Goal: Transaction & Acquisition: Book appointment/travel/reservation

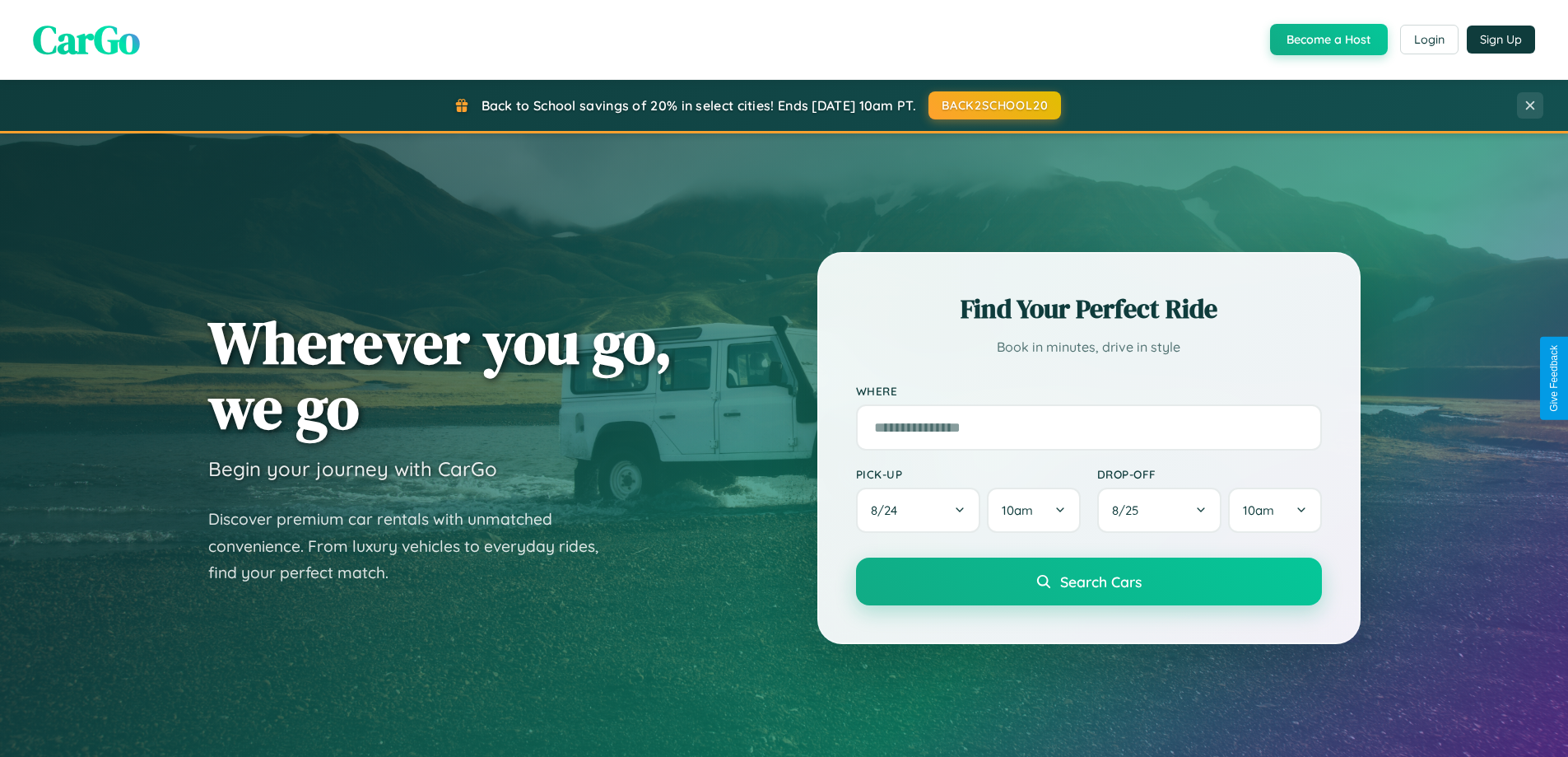
scroll to position [710, 0]
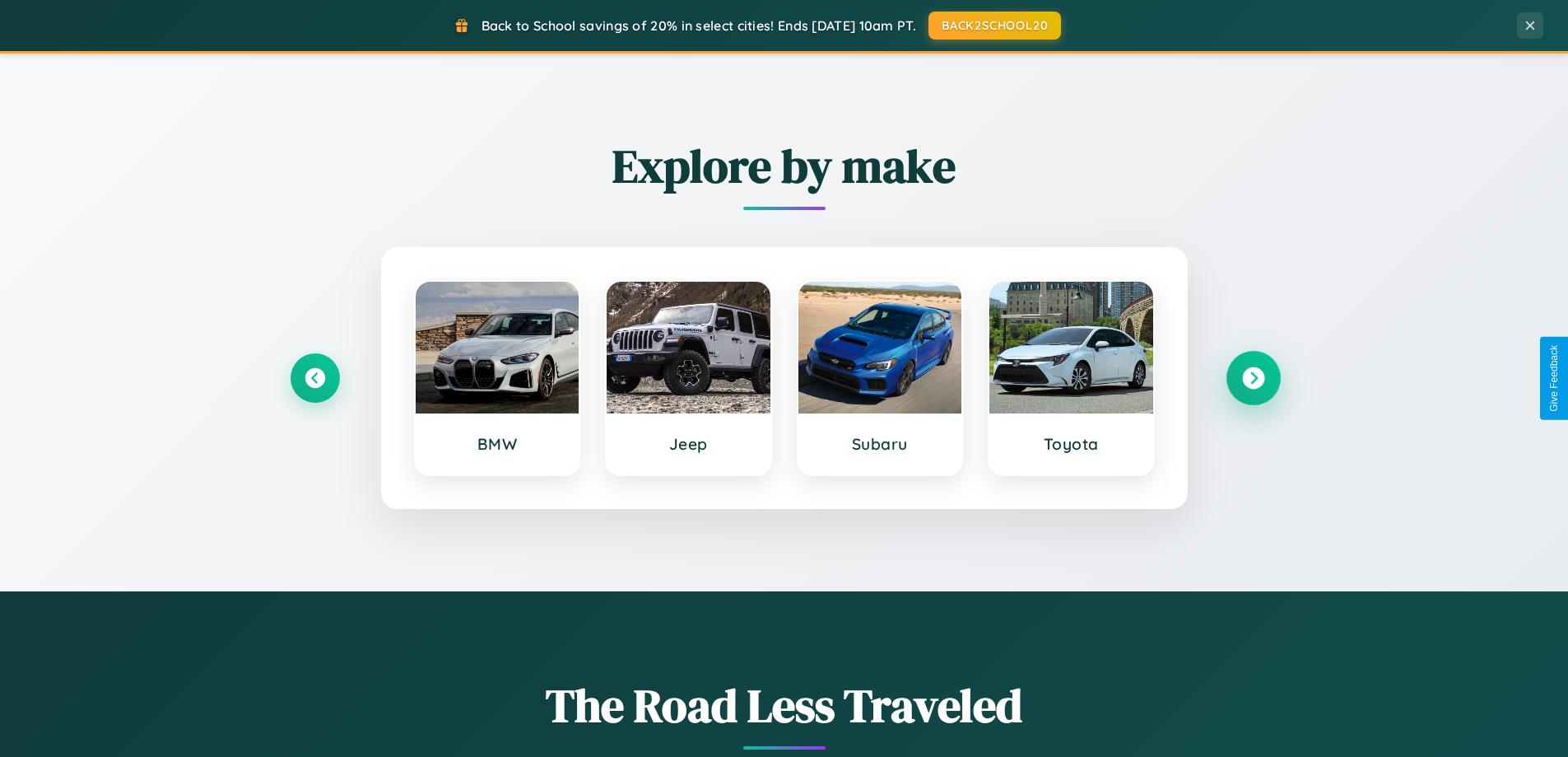
click at [1253, 378] on icon at bounding box center [1253, 378] width 22 height 23
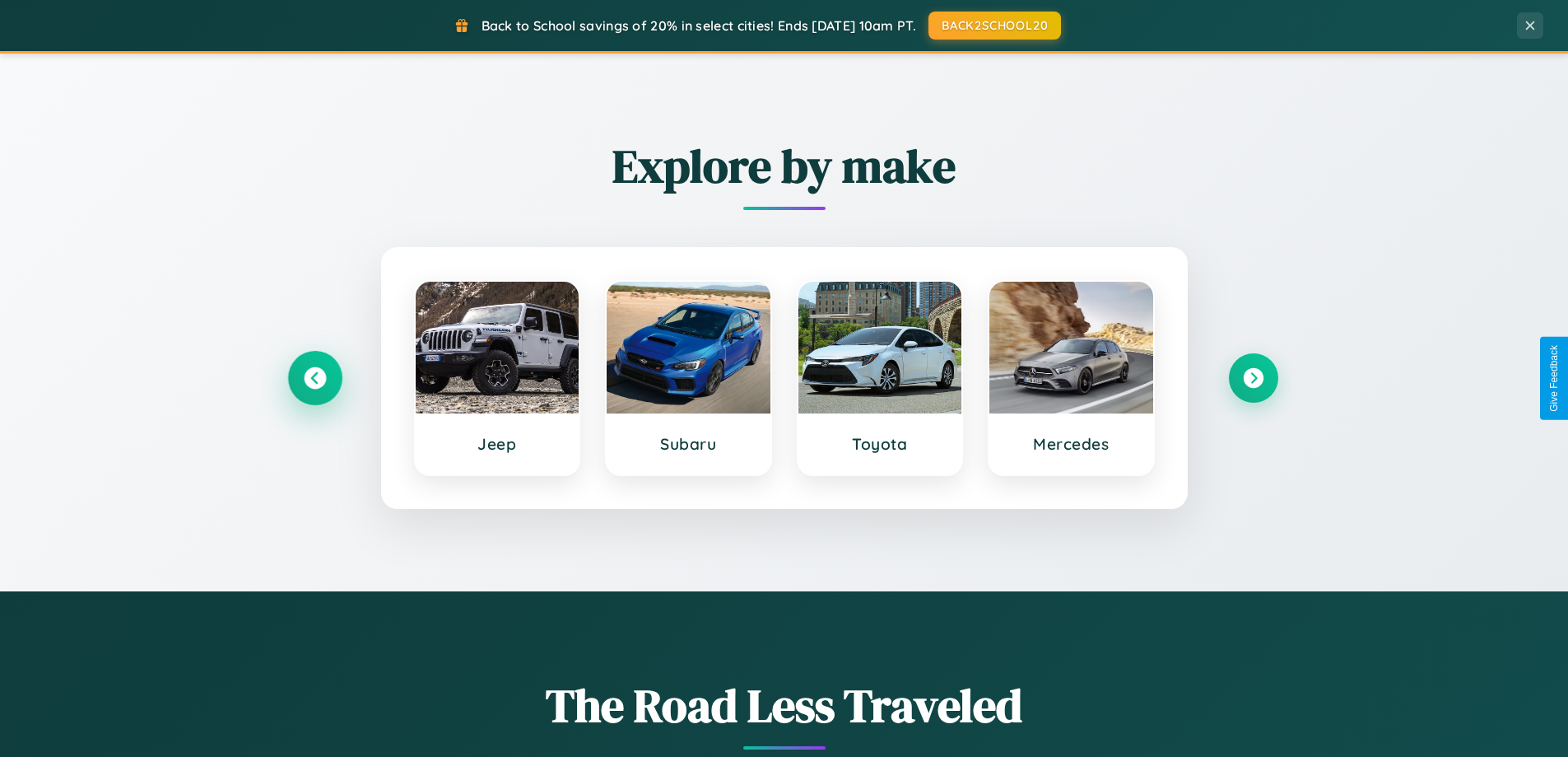
click at [315, 378] on icon at bounding box center [315, 378] width 22 height 23
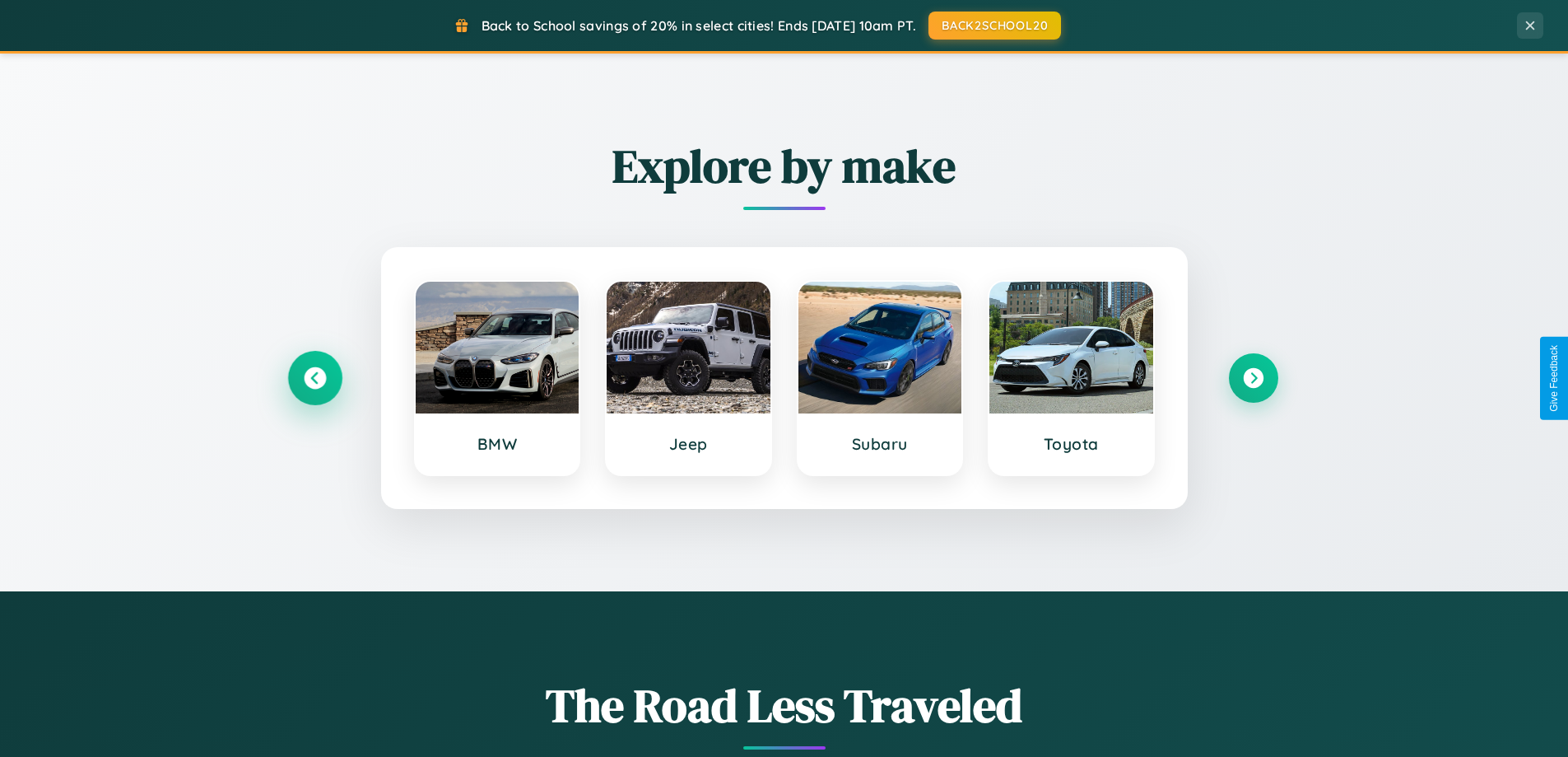
click at [315, 378] on icon at bounding box center [315, 378] width 22 height 23
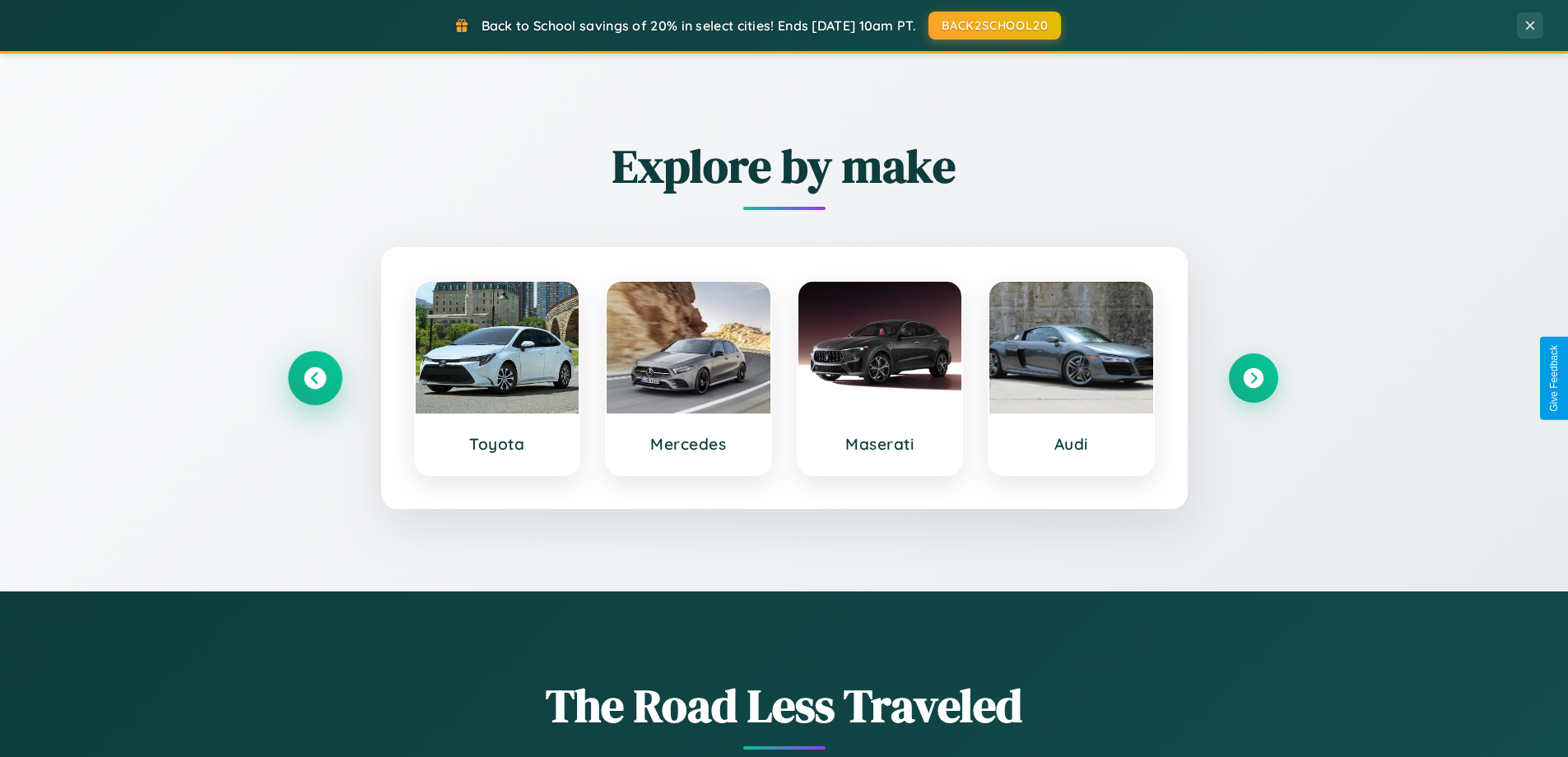
click at [315, 378] on icon at bounding box center [315, 378] width 22 height 23
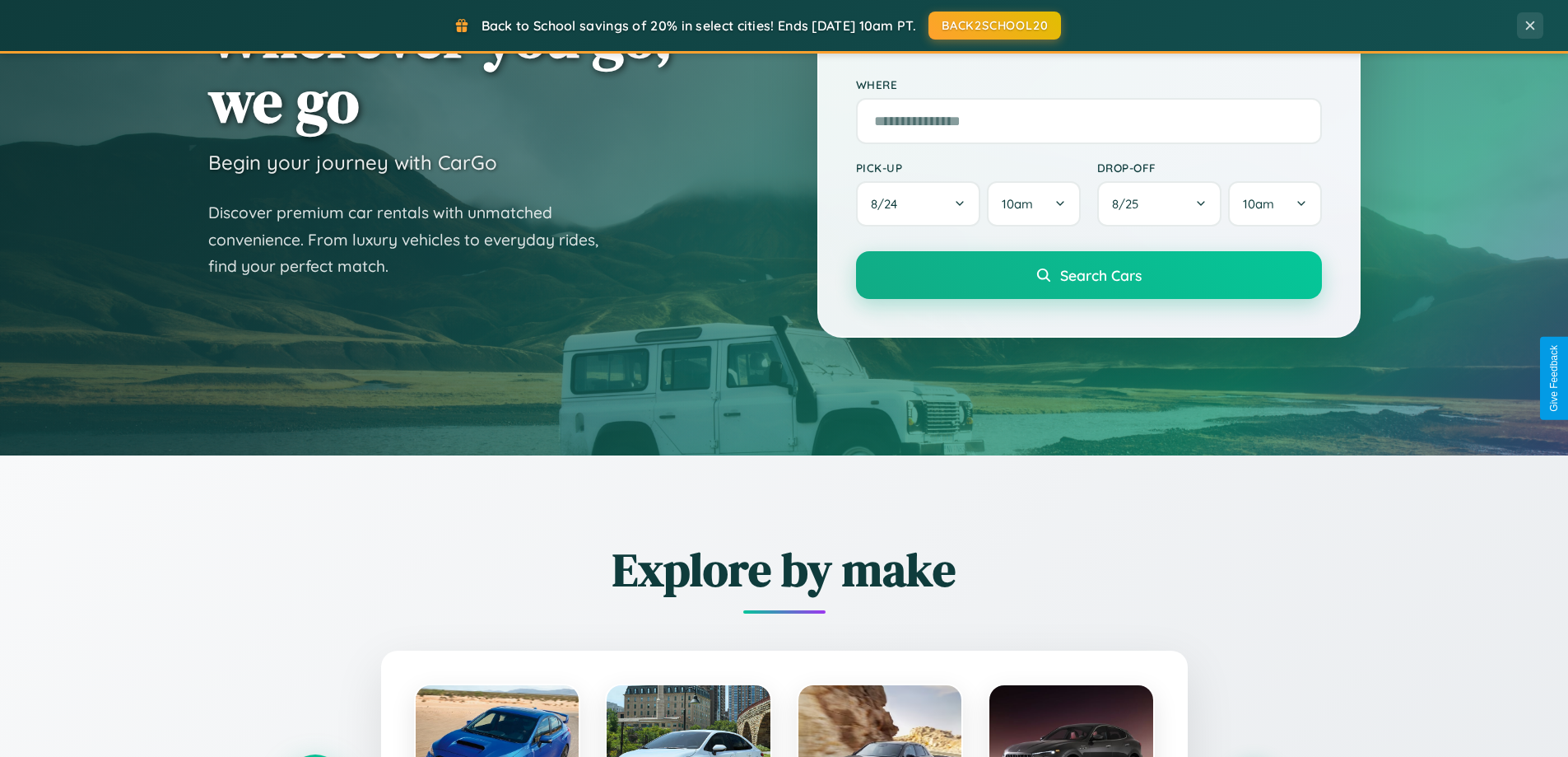
scroll to position [49, 0]
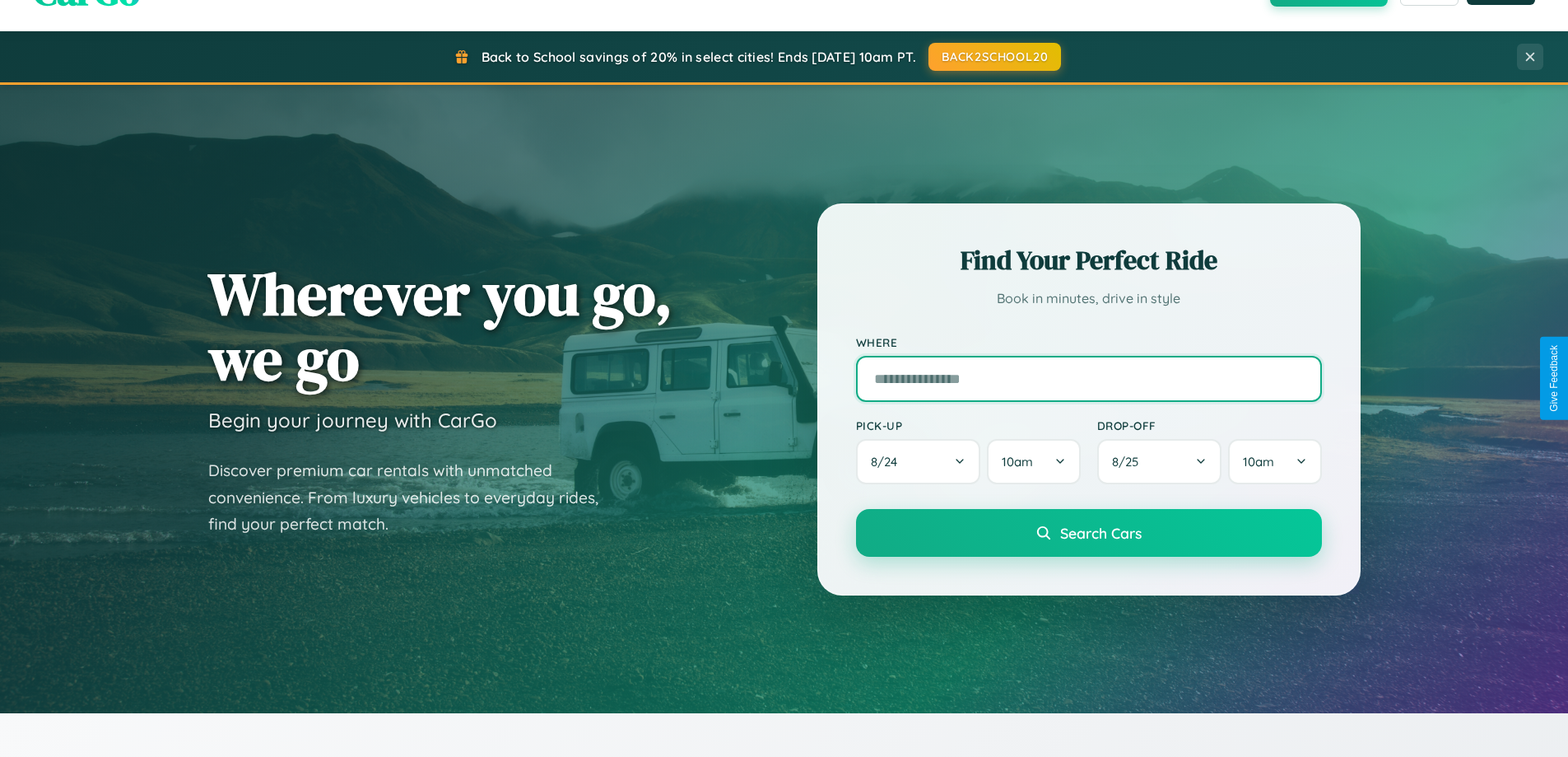
click at [1089, 378] on input "text" at bounding box center [1089, 378] width 466 height 46
type input "**********"
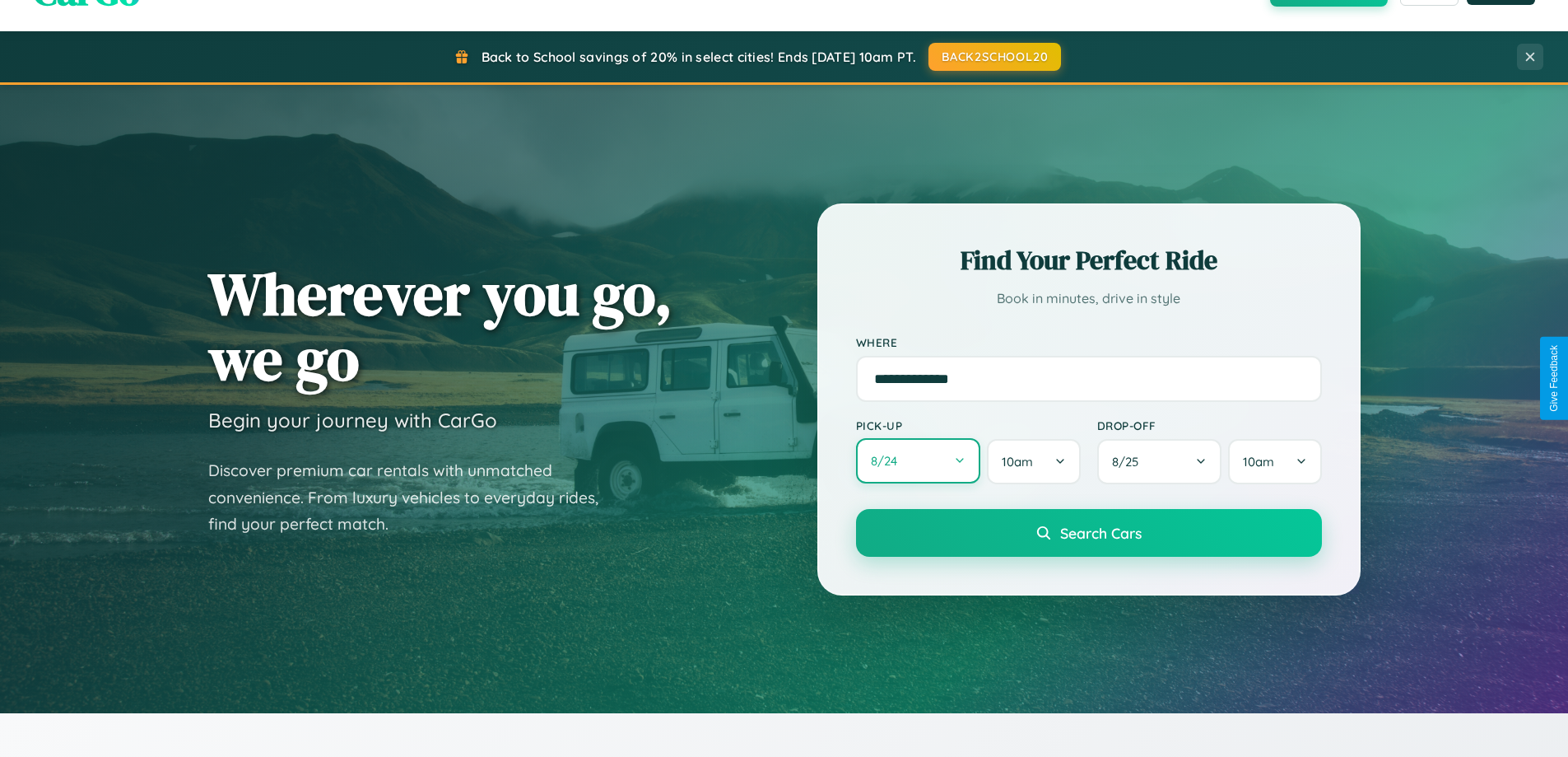
click at [918, 461] on button "8 / 24" at bounding box center [918, 461] width 125 height 45
select select "*"
select select "****"
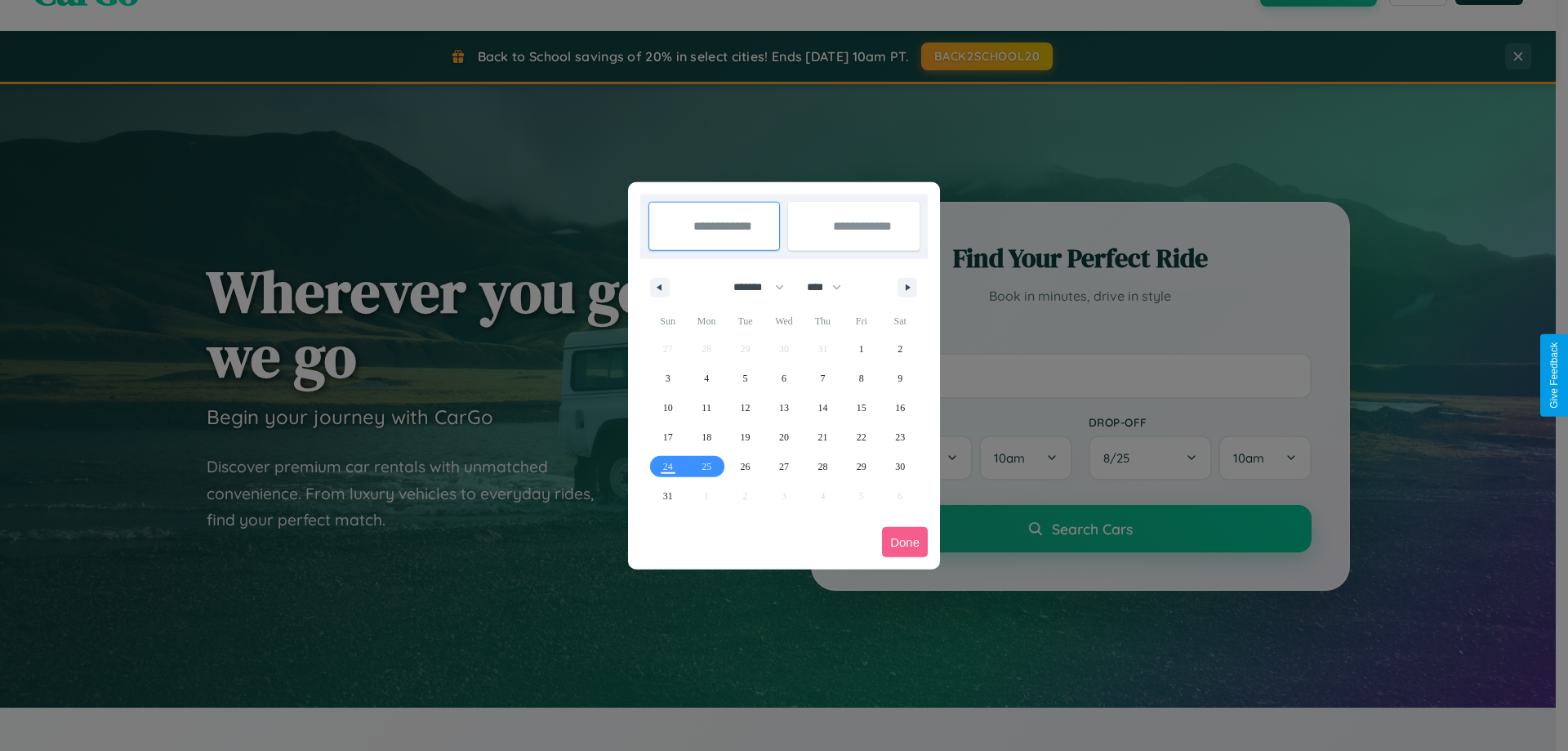
click at [751, 287] on select "******* ******** ***** ***** *** **** **** ****** ********* ******* ******** **…" at bounding box center [756, 288] width 70 height 27
select select "*"
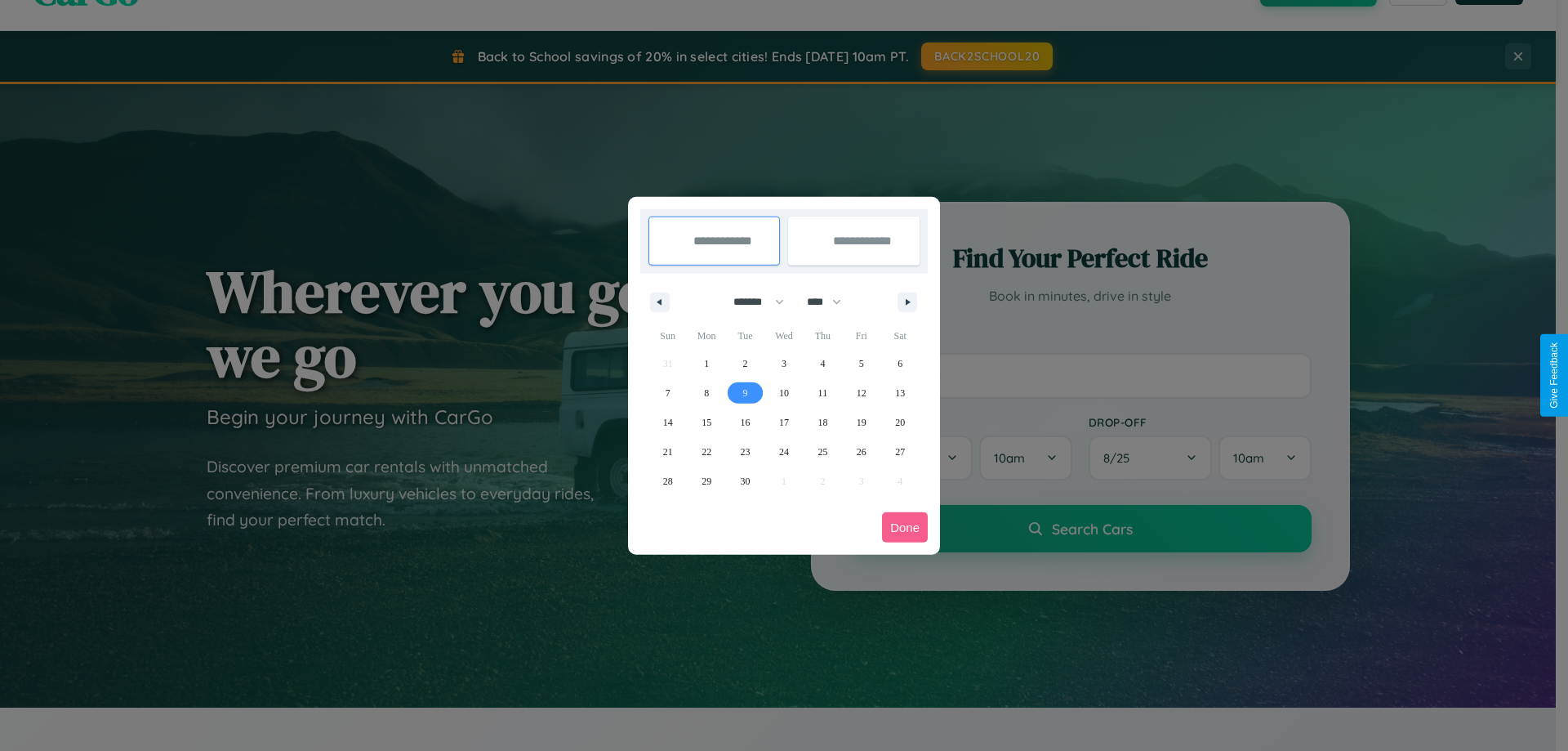
click at [744, 392] on span "9" at bounding box center [745, 393] width 4 height 29
type input "**********"
click at [822, 392] on span "11" at bounding box center [823, 393] width 10 height 29
type input "**********"
click at [905, 527] on button "Done" at bounding box center [904, 528] width 46 height 30
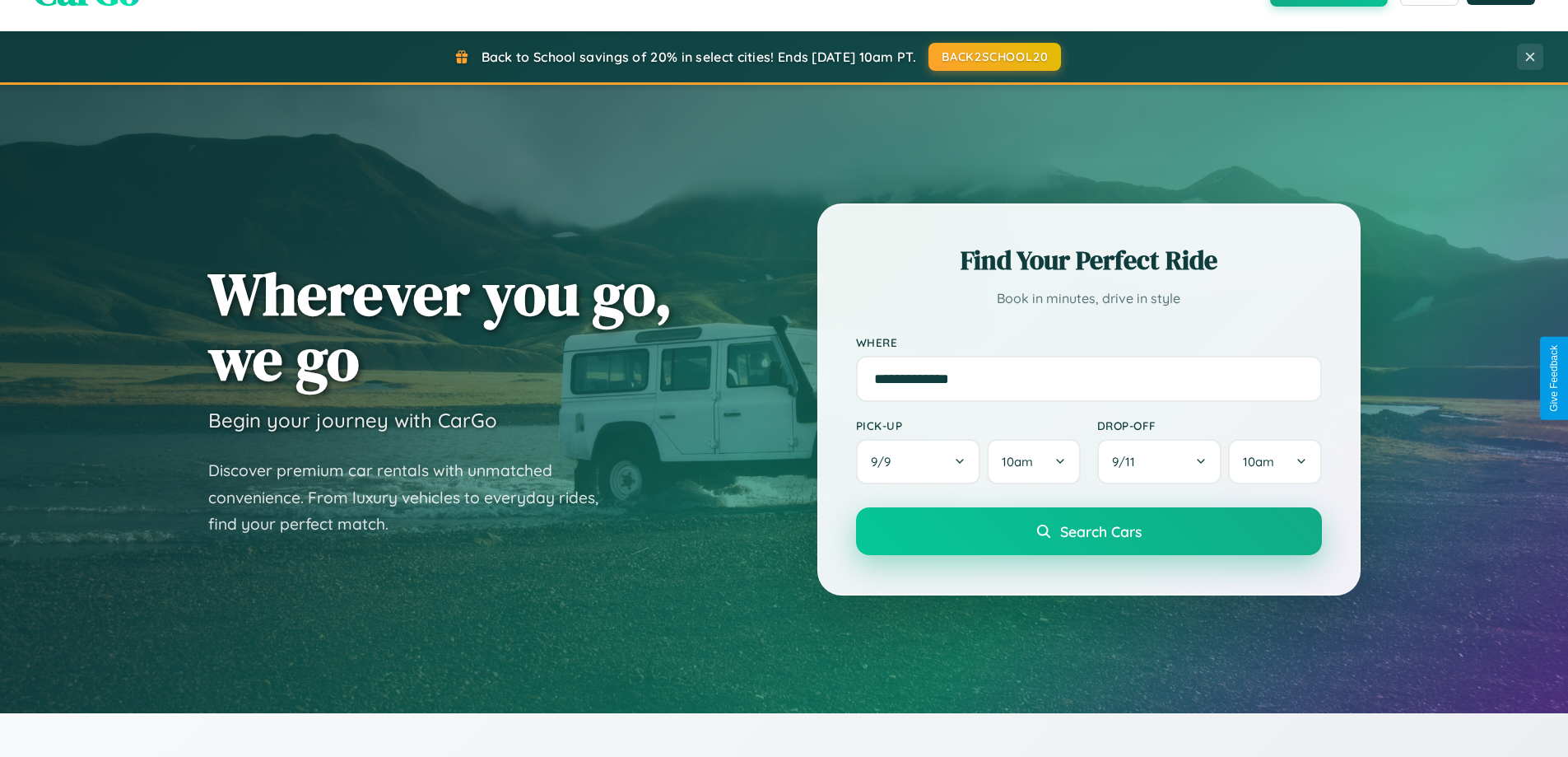
click at [1089, 531] on span "Search Cars" at bounding box center [1101, 531] width 82 height 18
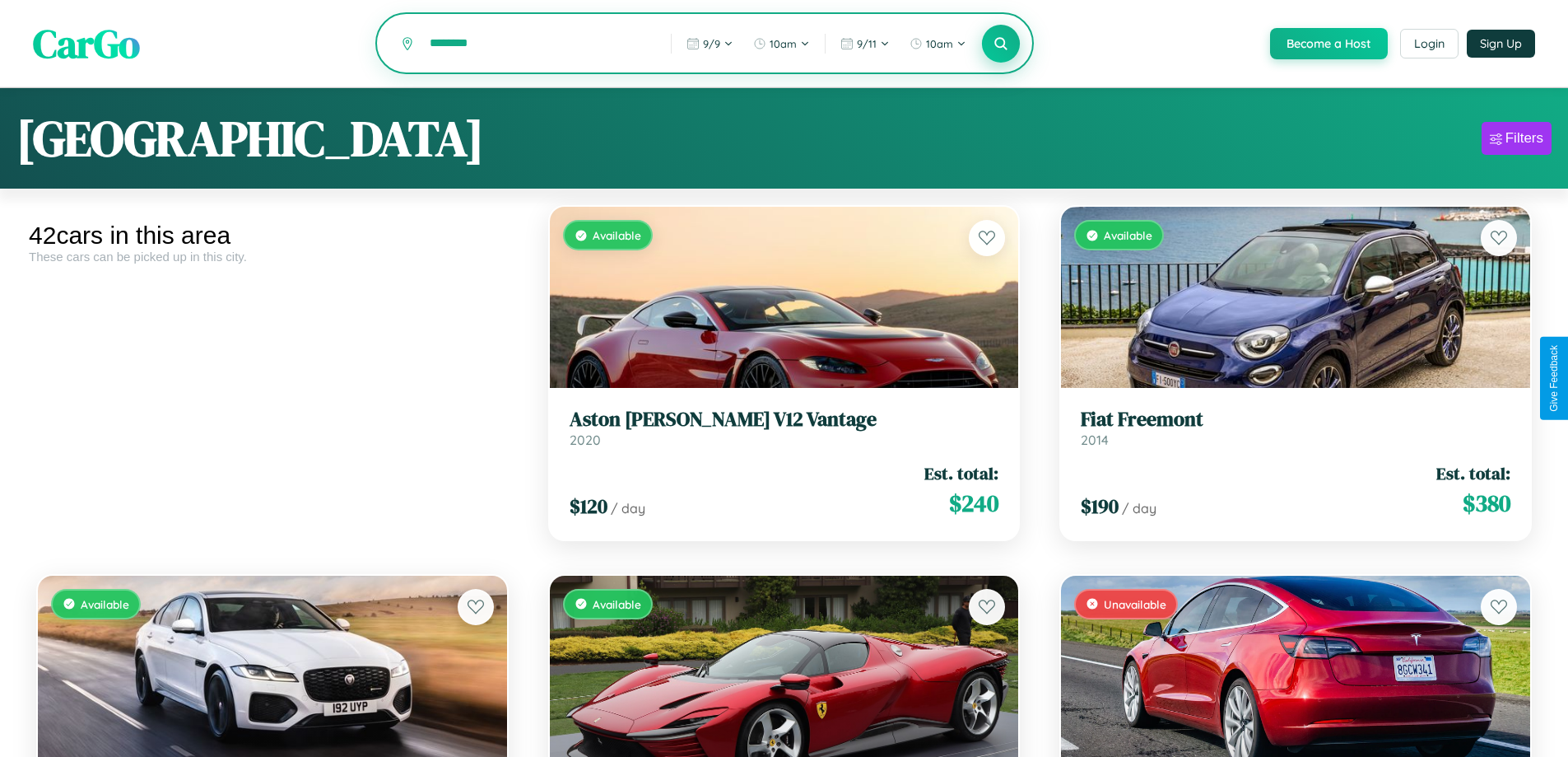
type input "********"
click at [1000, 44] on icon at bounding box center [1000, 42] width 15 height 15
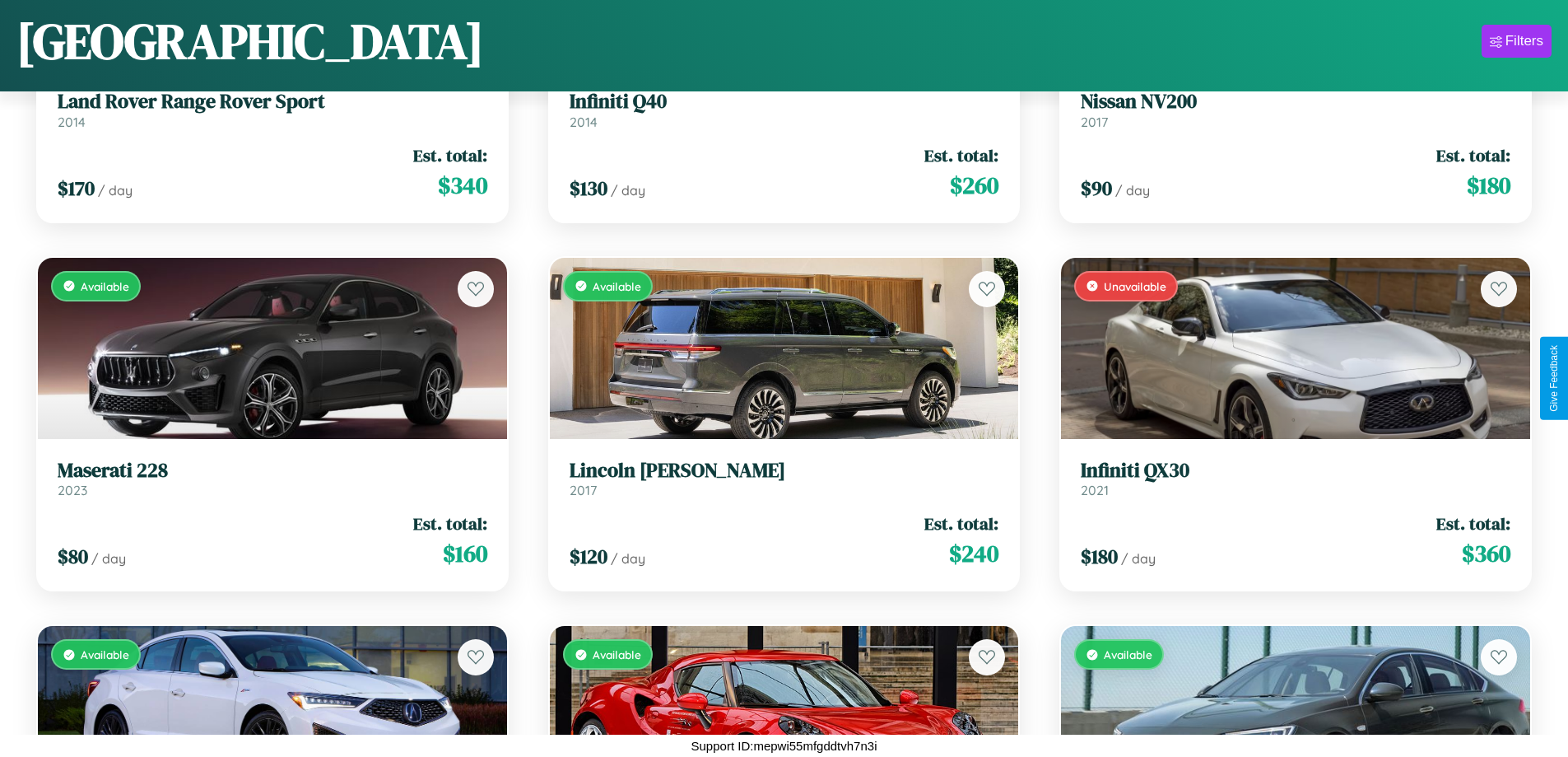
scroll to position [2445, 0]
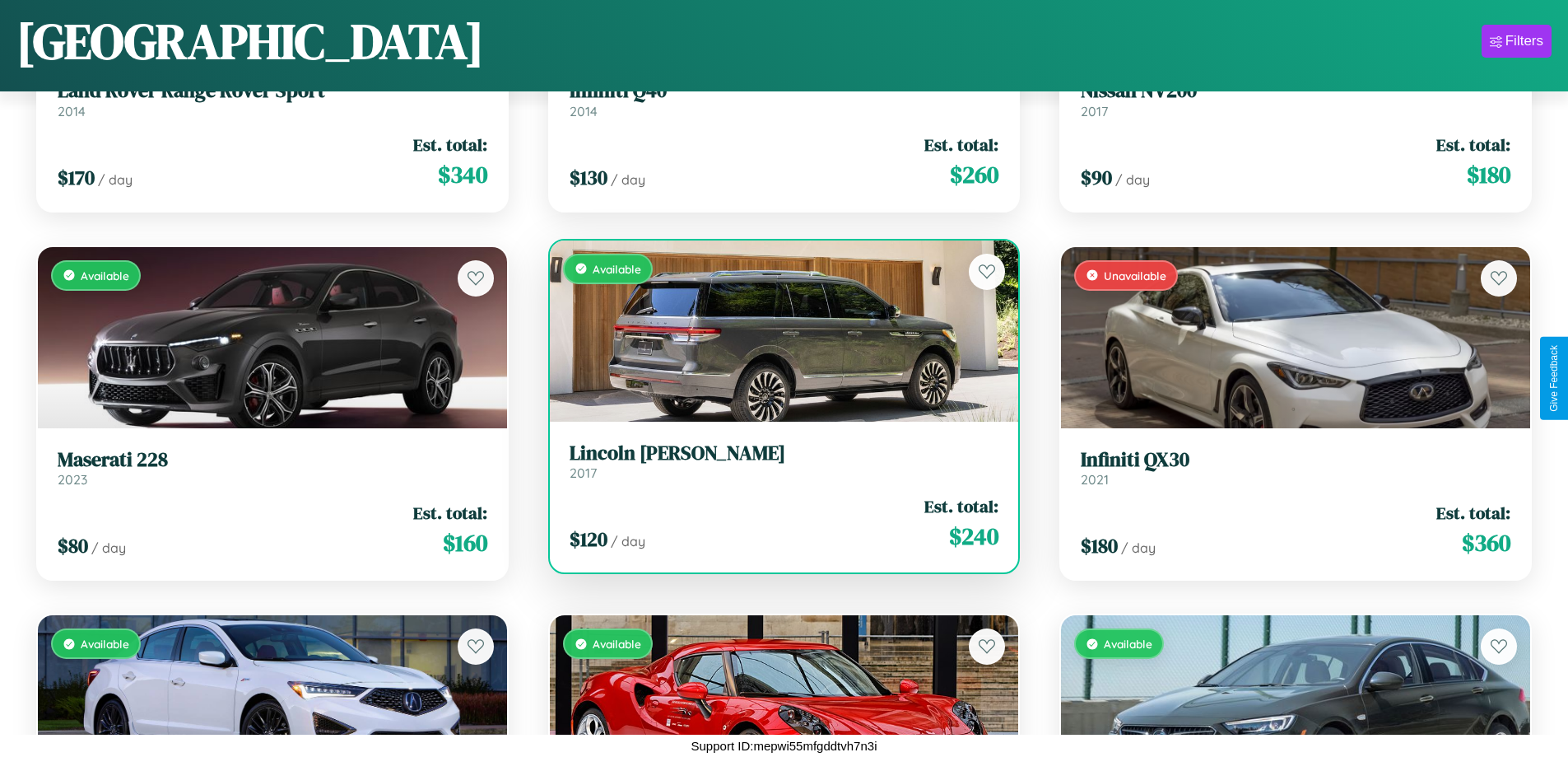
click at [777, 331] on div "Available" at bounding box center [784, 330] width 470 height 181
click at [777, 330] on div "Available" at bounding box center [784, 330] width 470 height 181
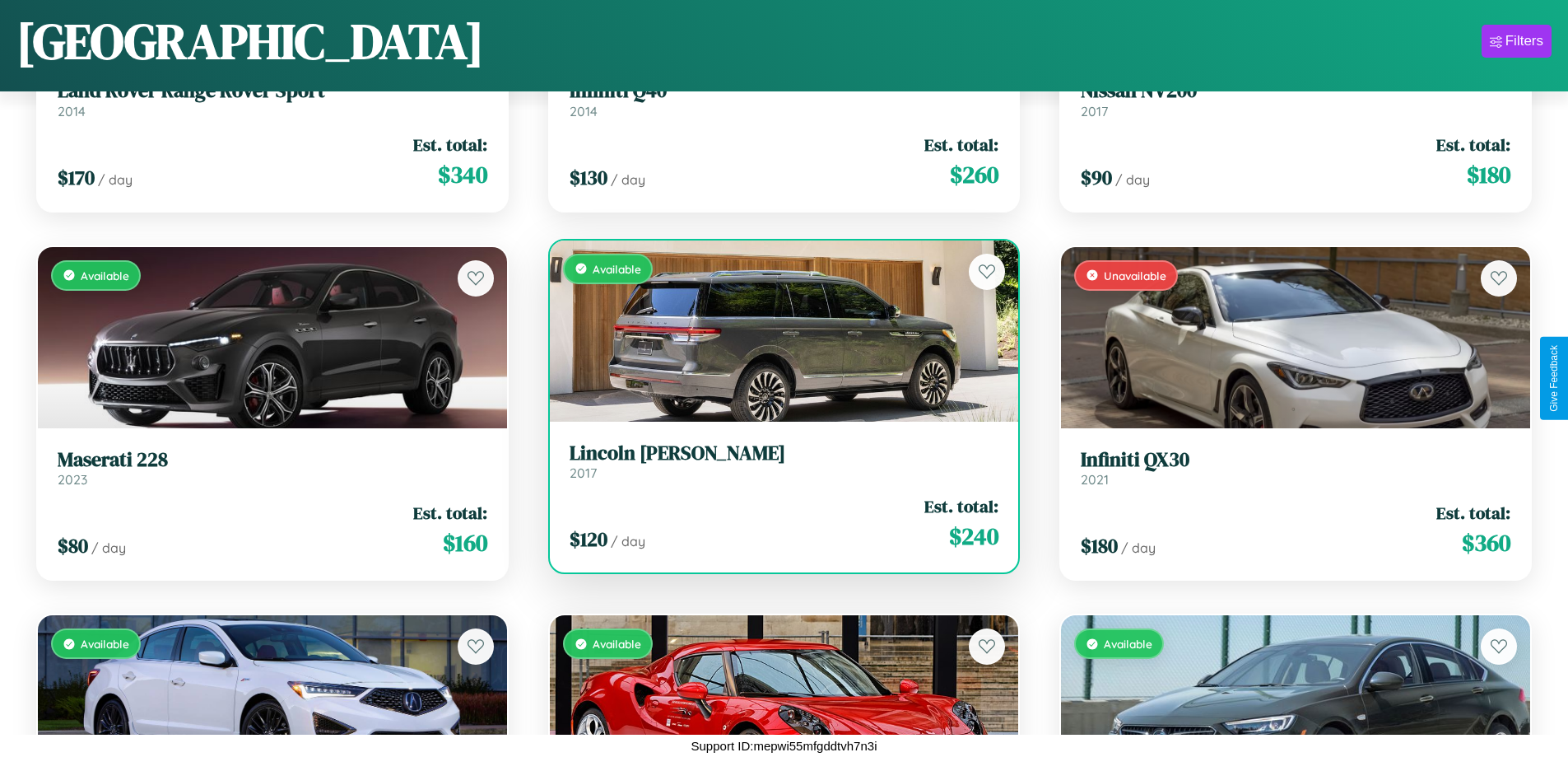
click at [777, 330] on div "Available" at bounding box center [784, 330] width 470 height 181
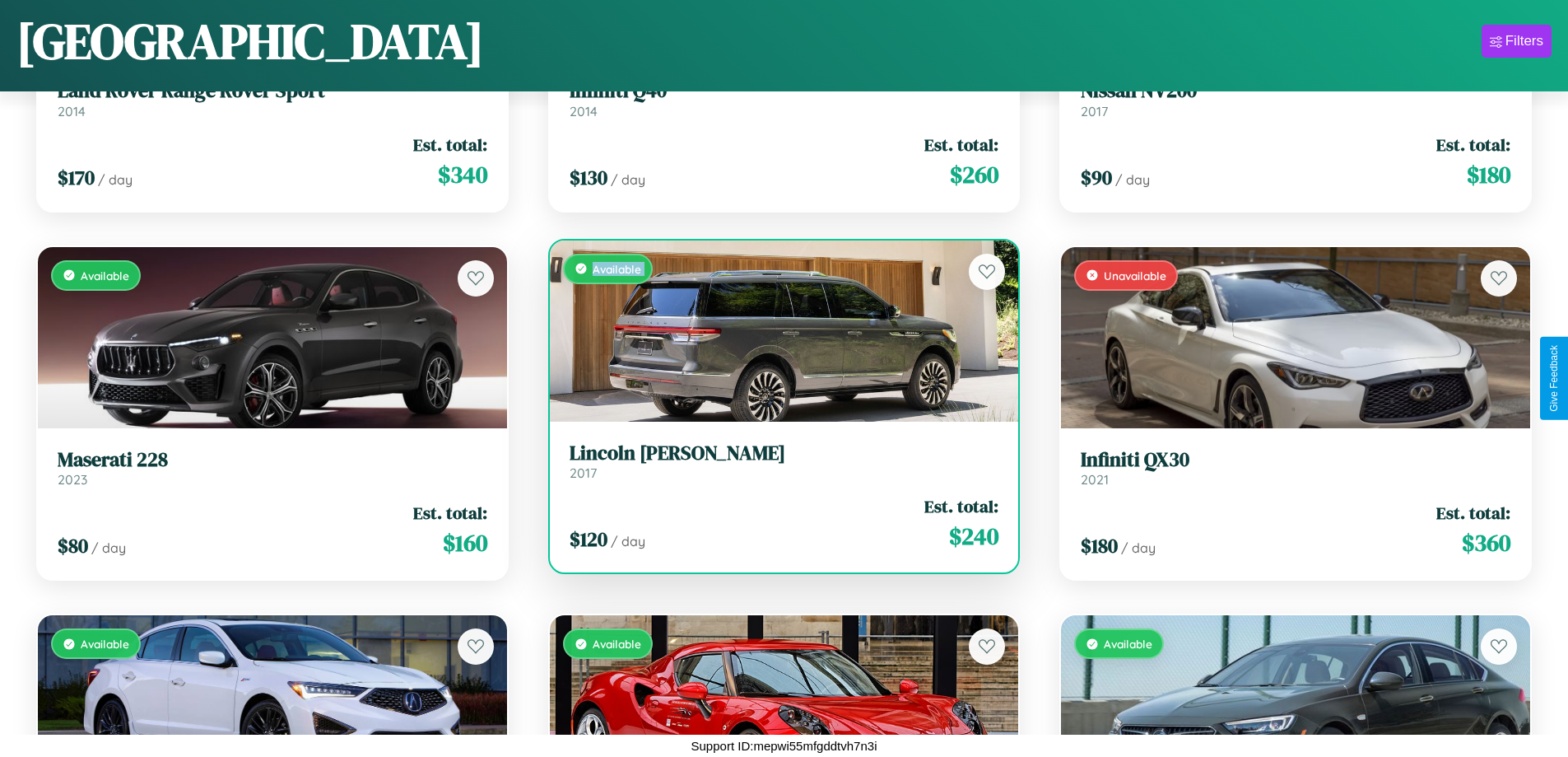
click at [777, 330] on div "Available" at bounding box center [784, 330] width 470 height 181
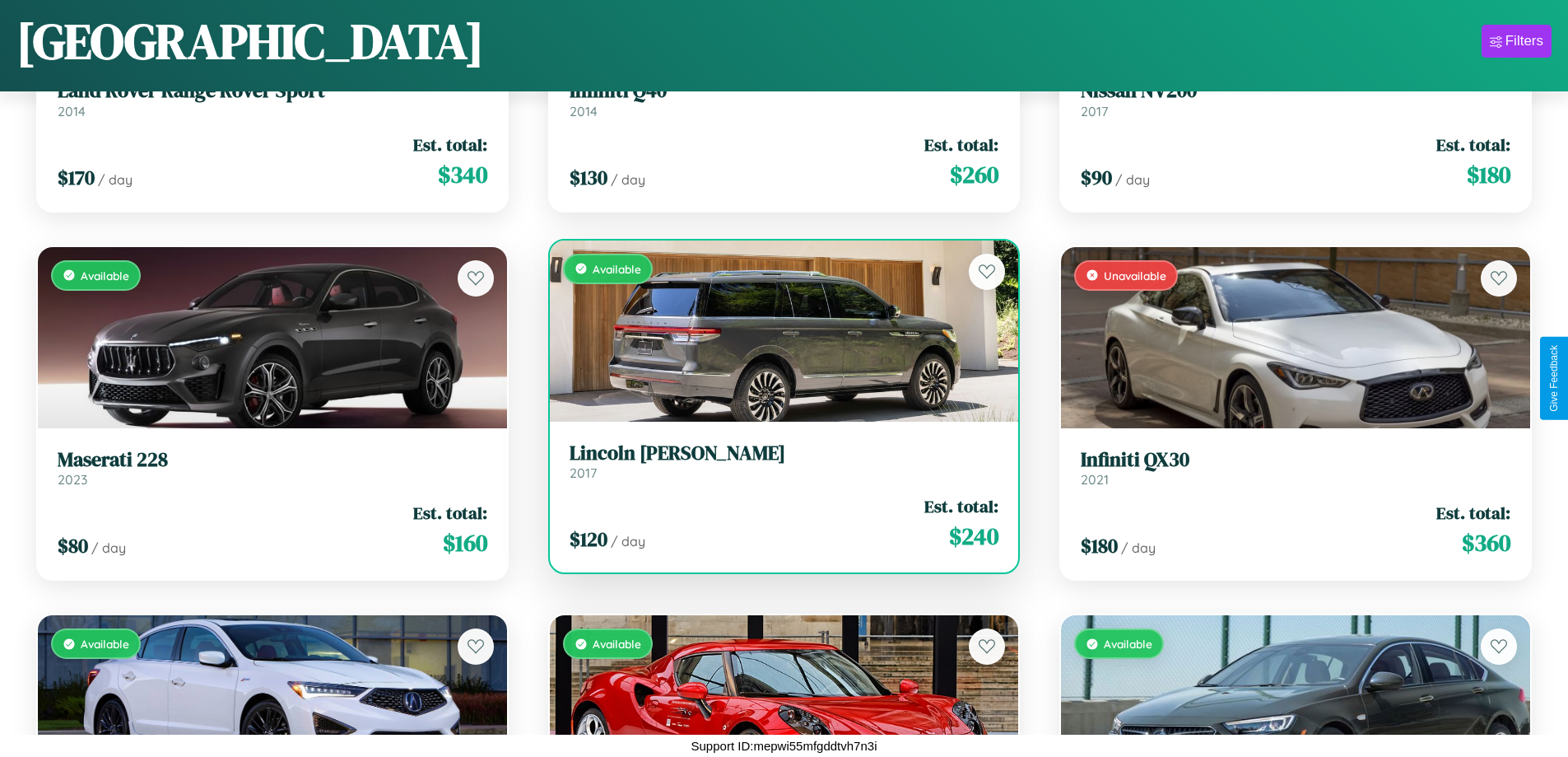
click at [777, 330] on div "Available" at bounding box center [784, 330] width 470 height 181
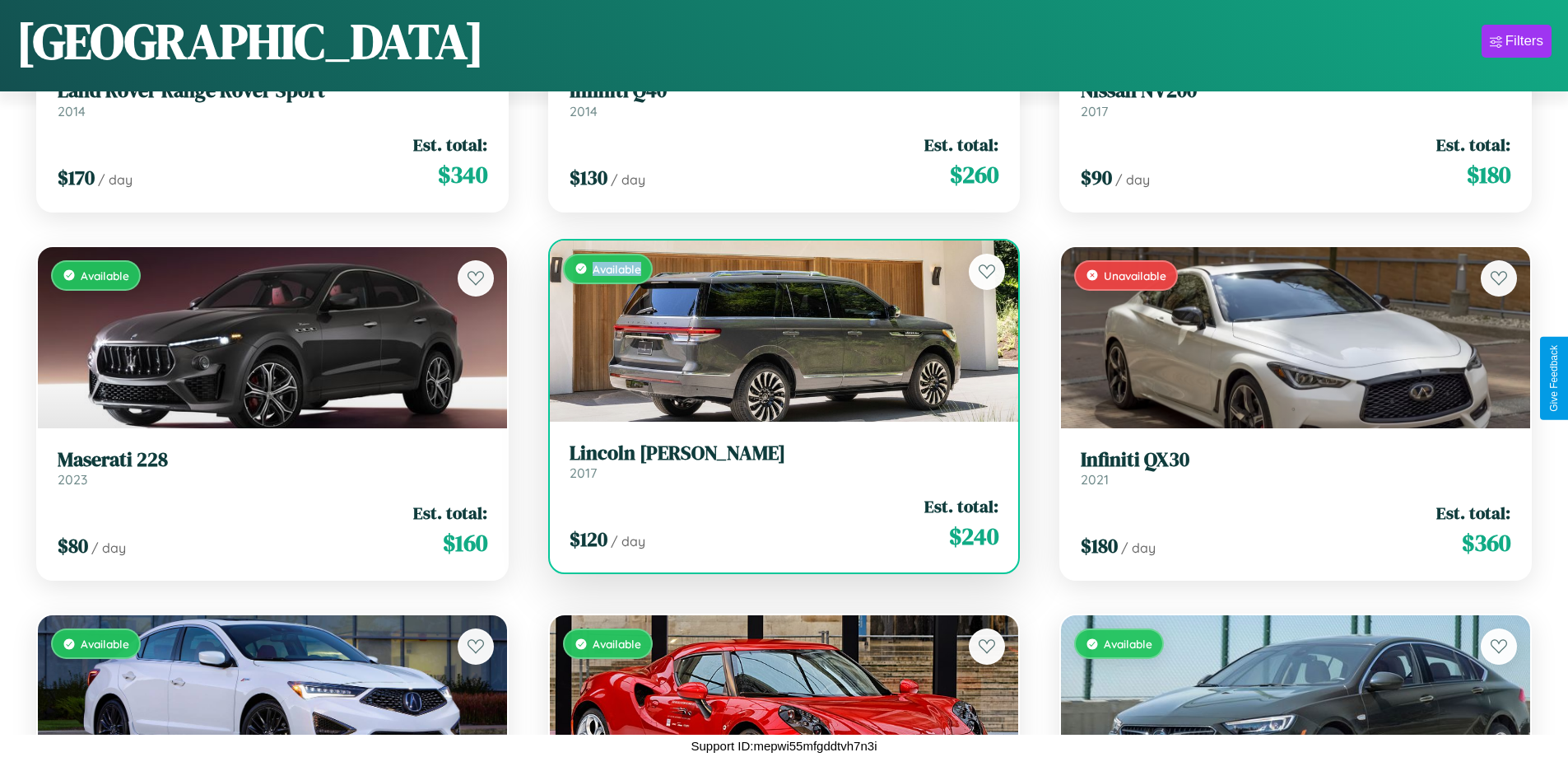
click at [777, 330] on div "Available" at bounding box center [784, 330] width 470 height 181
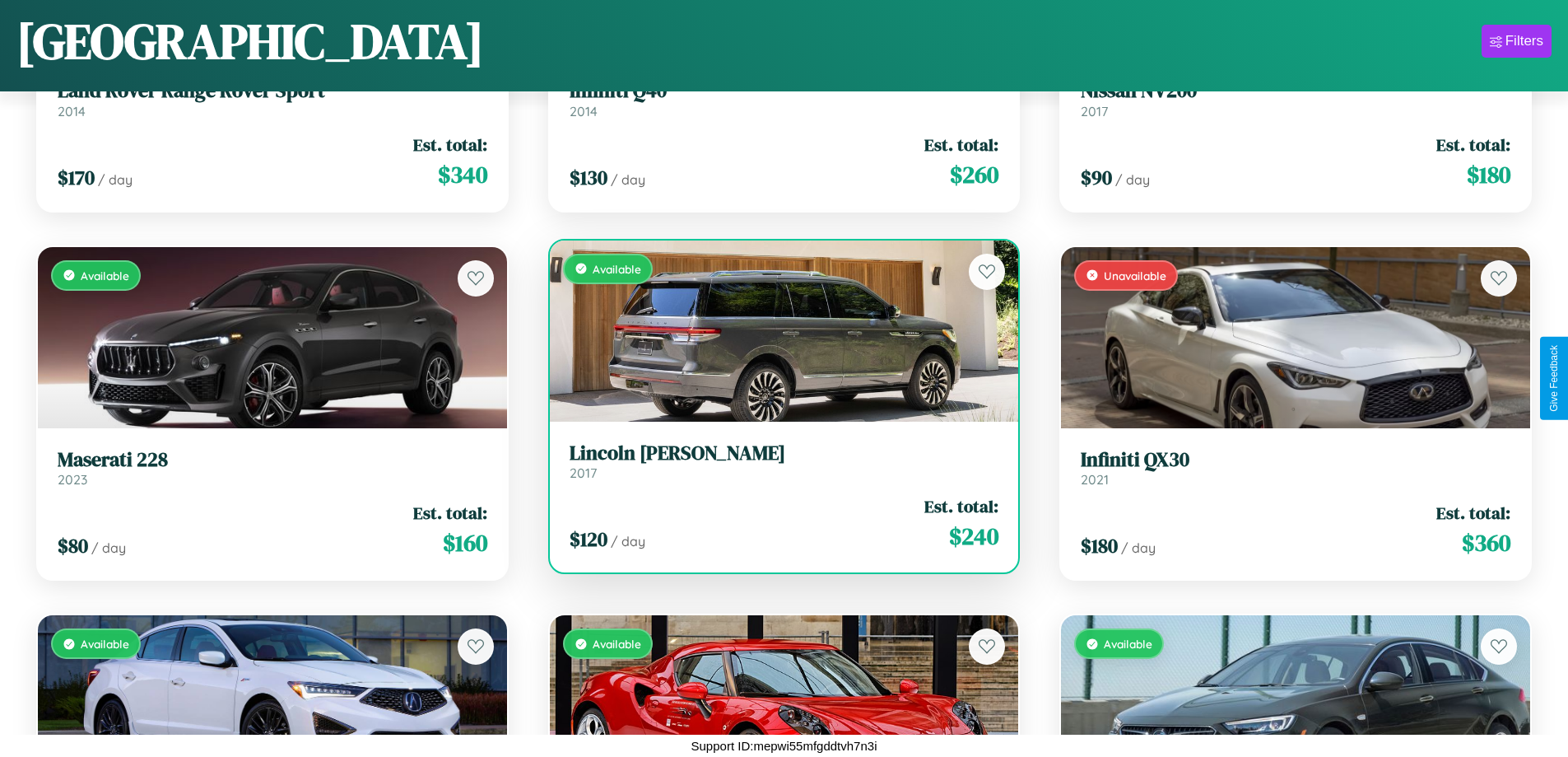
click at [777, 460] on h3 "Lincoln Blackwood" at bounding box center [784, 453] width 430 height 24
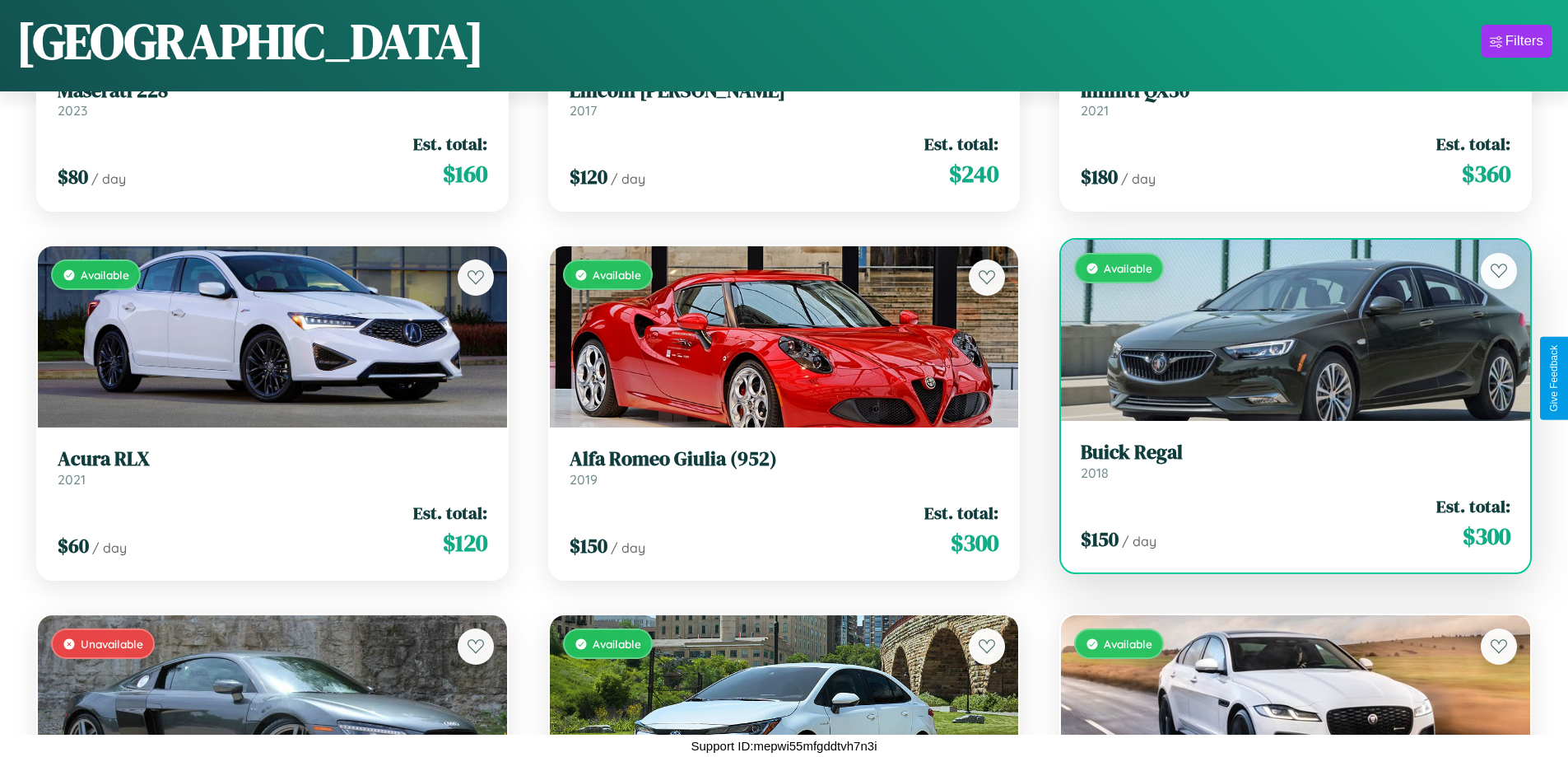
click at [1285, 467] on link "Buick Regal 2018" at bounding box center [1295, 461] width 430 height 41
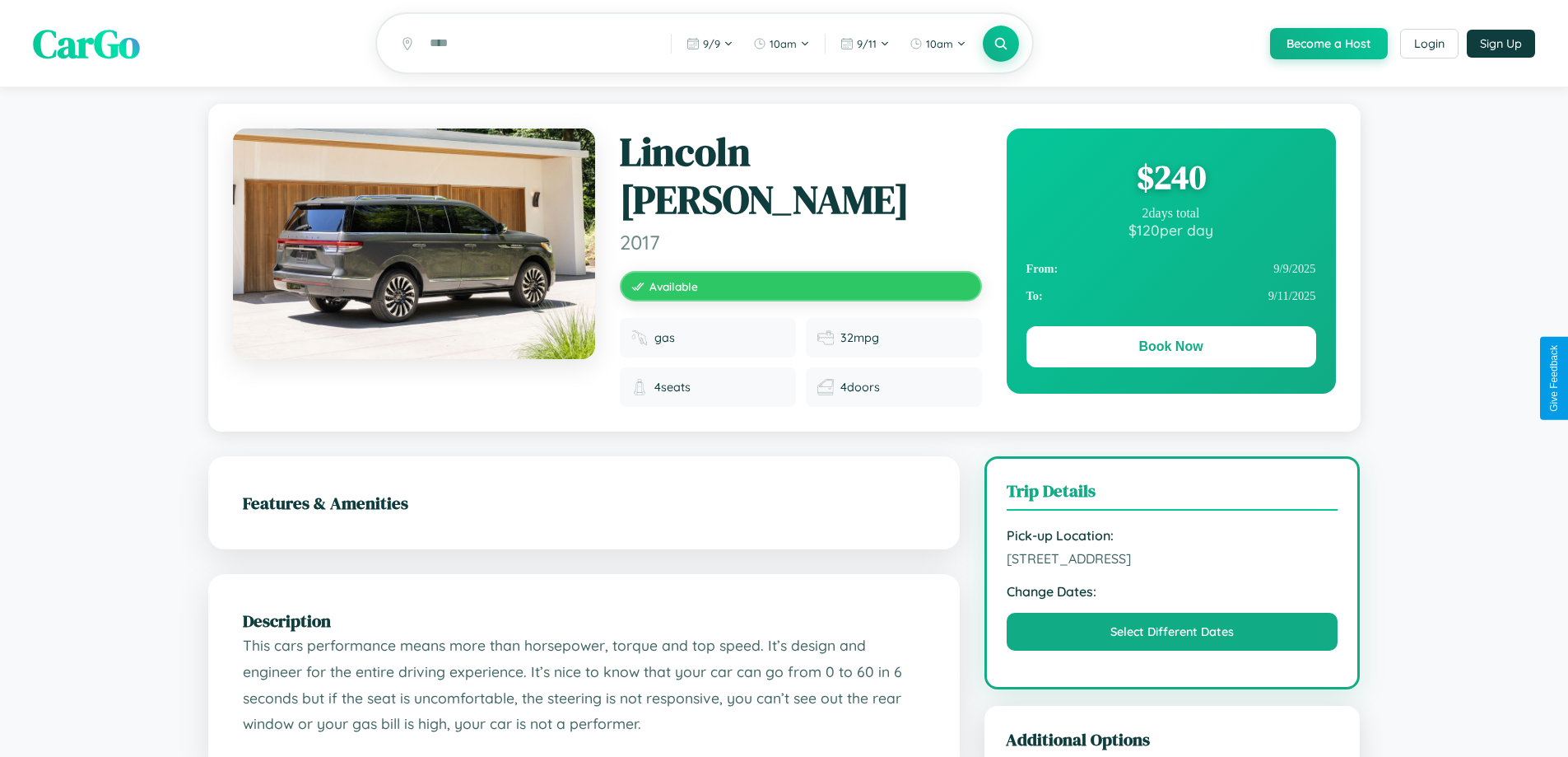
scroll to position [916, 0]
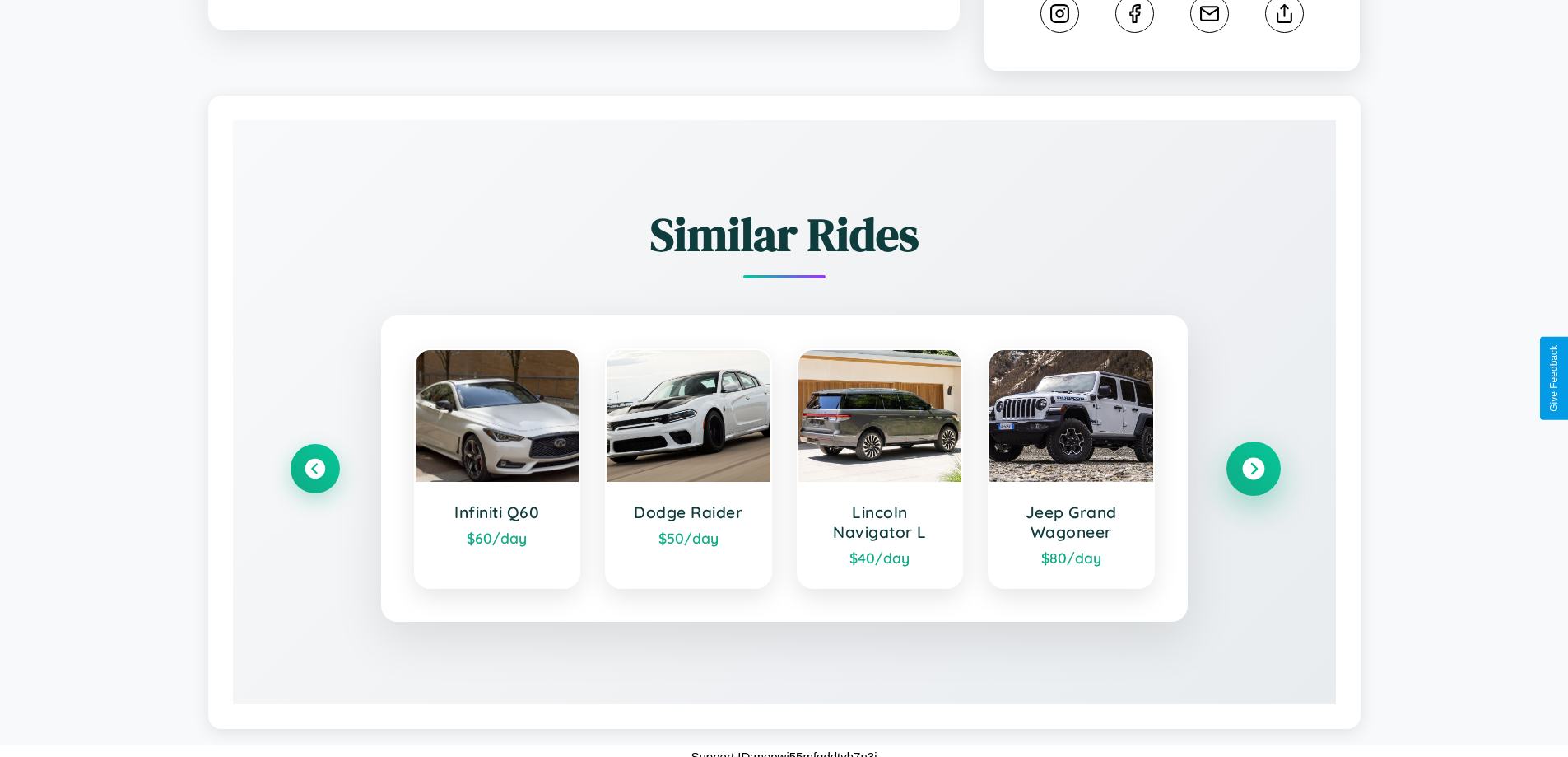
click at [1253, 458] on icon at bounding box center [1253, 469] width 22 height 23
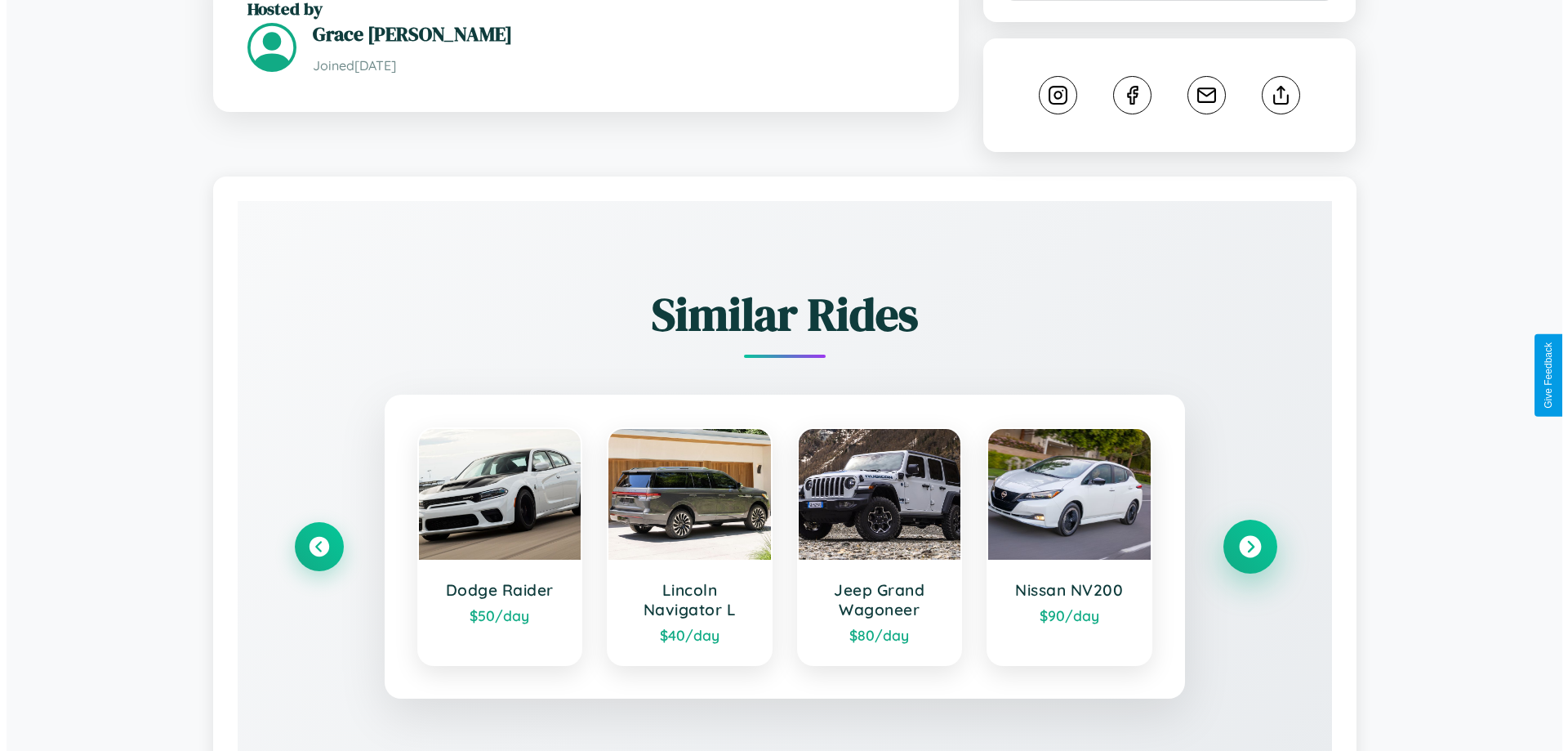
scroll to position [0, 0]
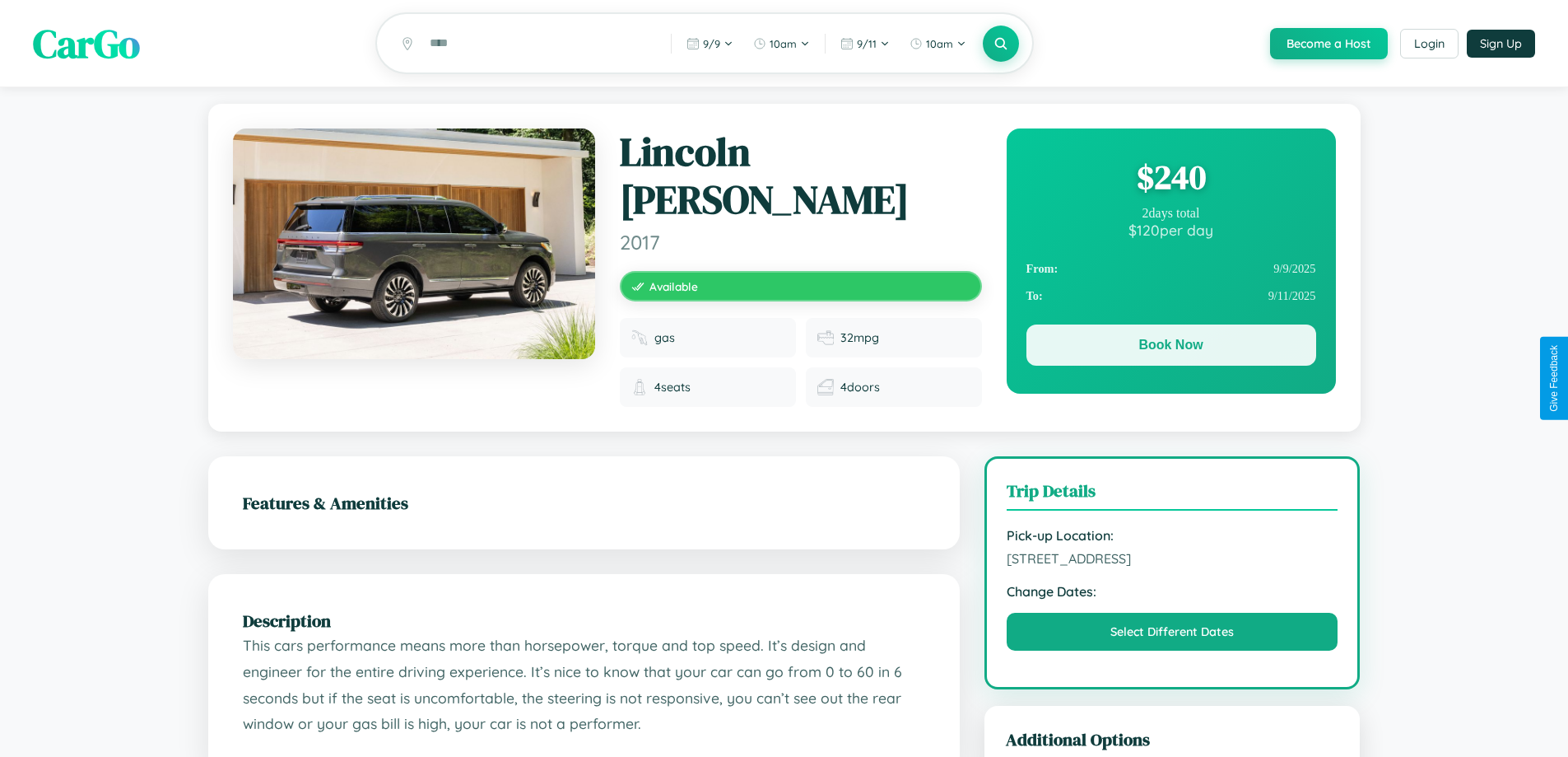
click at [1170, 347] on button "Book Now" at bounding box center [1171, 346] width 290 height 41
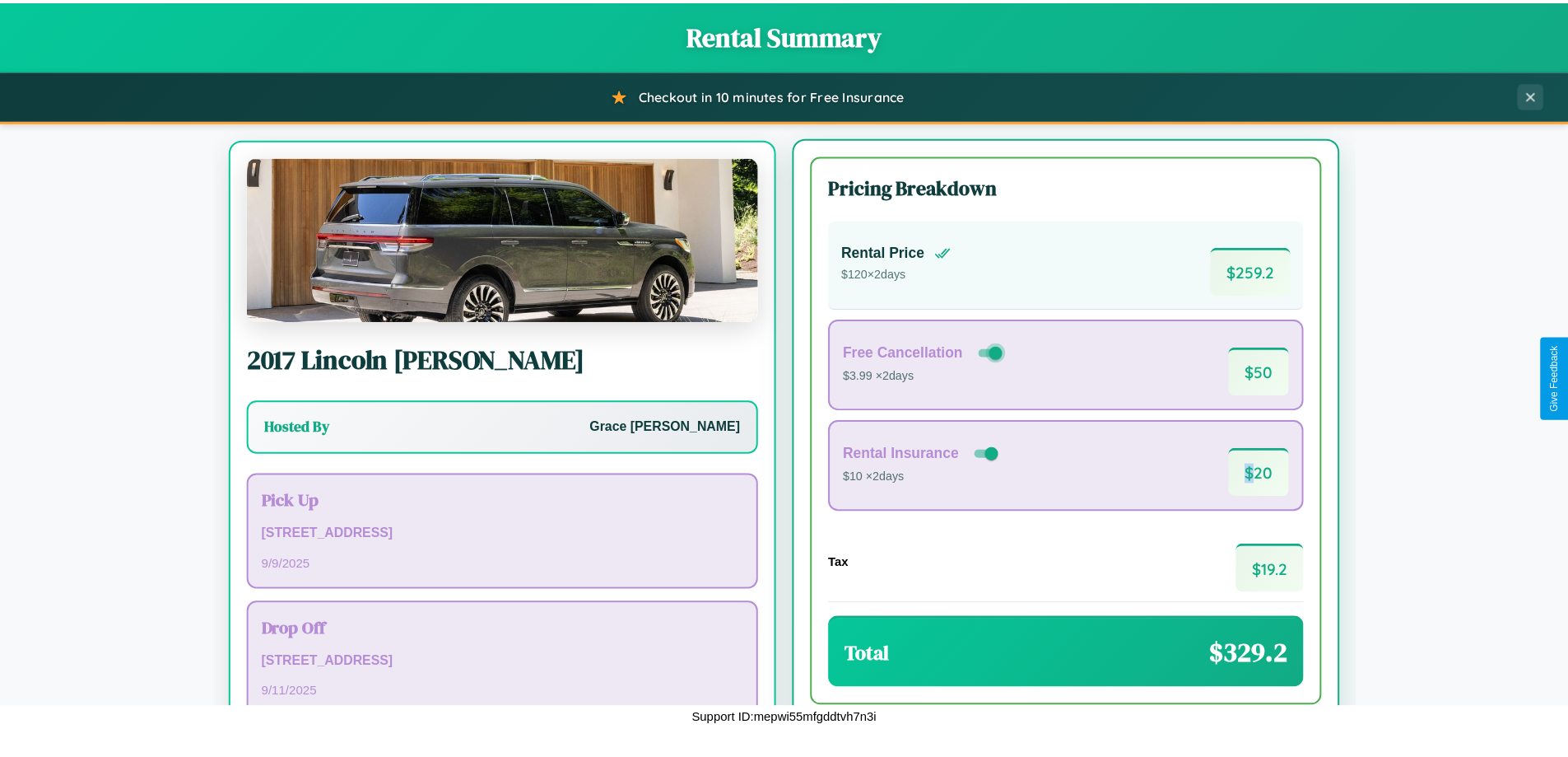
scroll to position [77, 0]
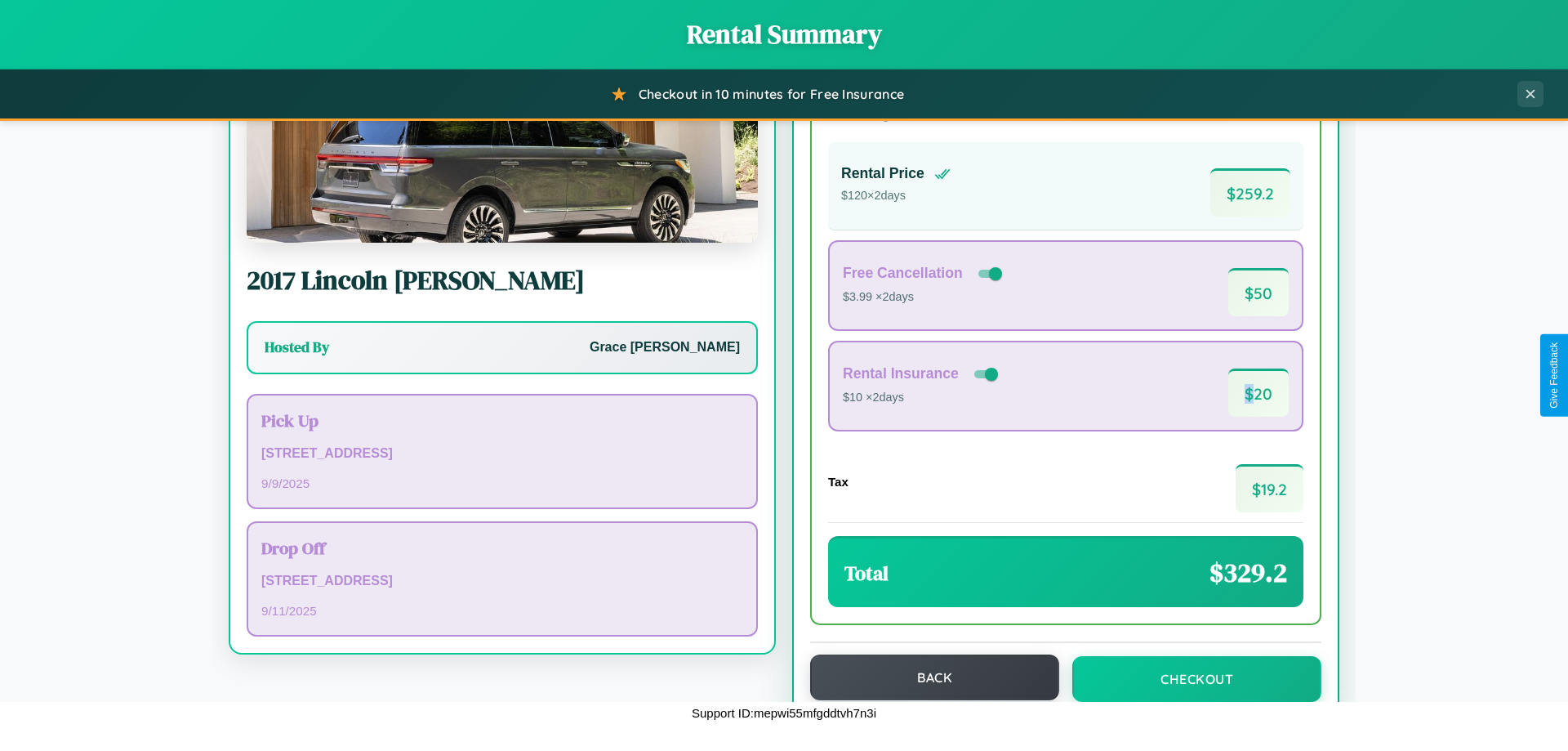
click at [927, 678] on button "Back" at bounding box center [934, 677] width 249 height 46
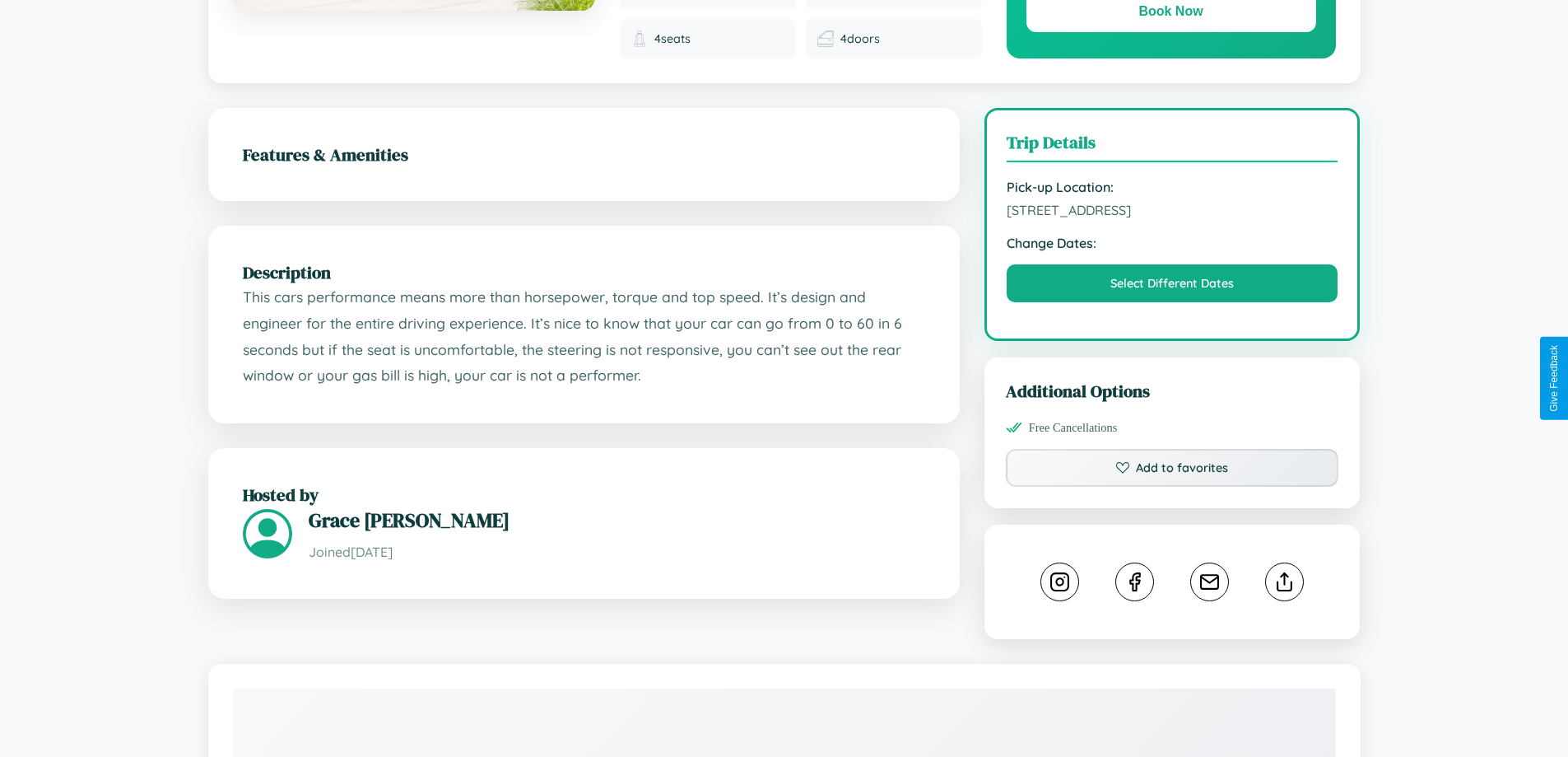
scroll to position [541, 0]
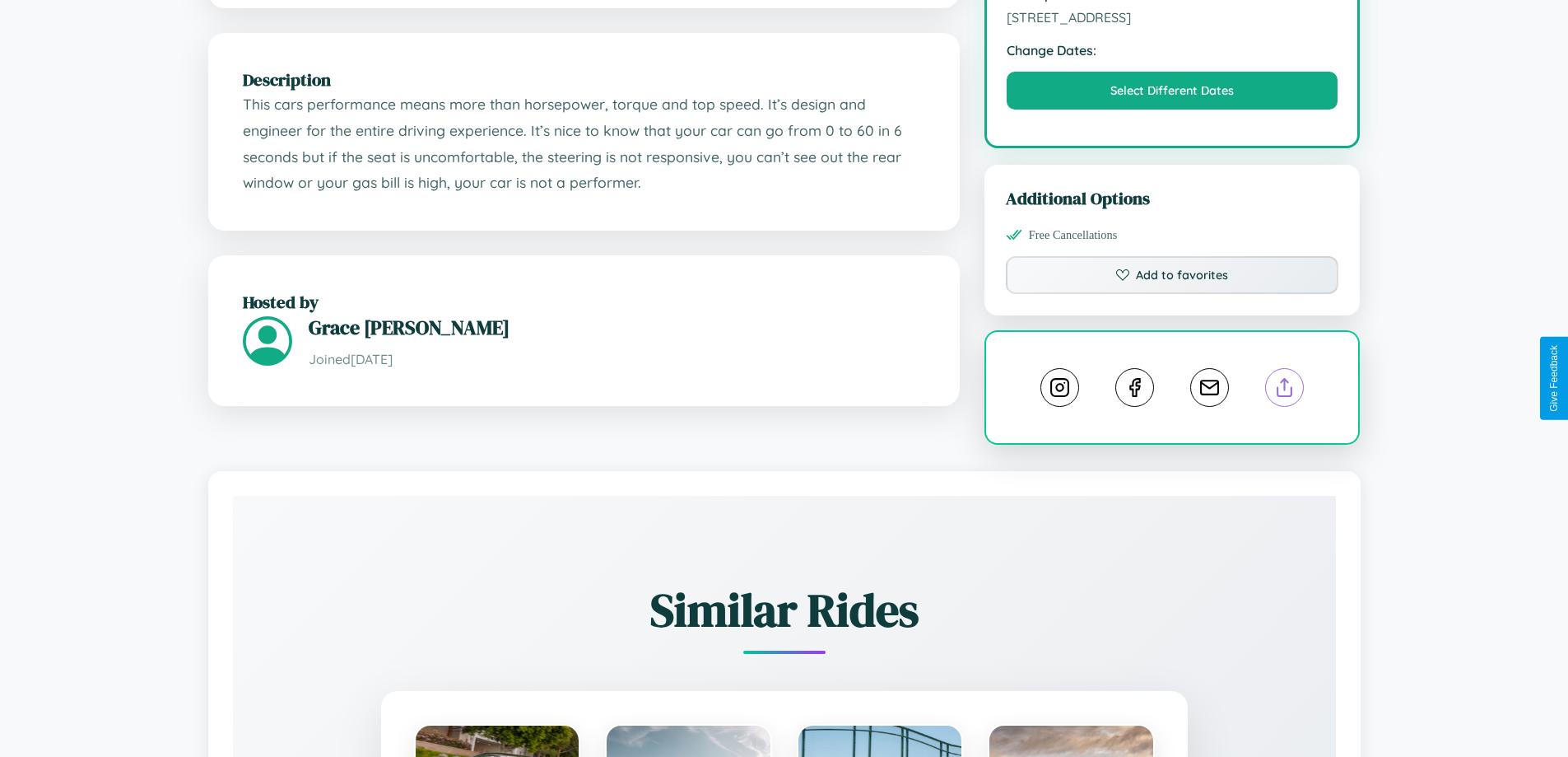
click at [1285, 379] on line at bounding box center [1285, 384] width 0 height 12
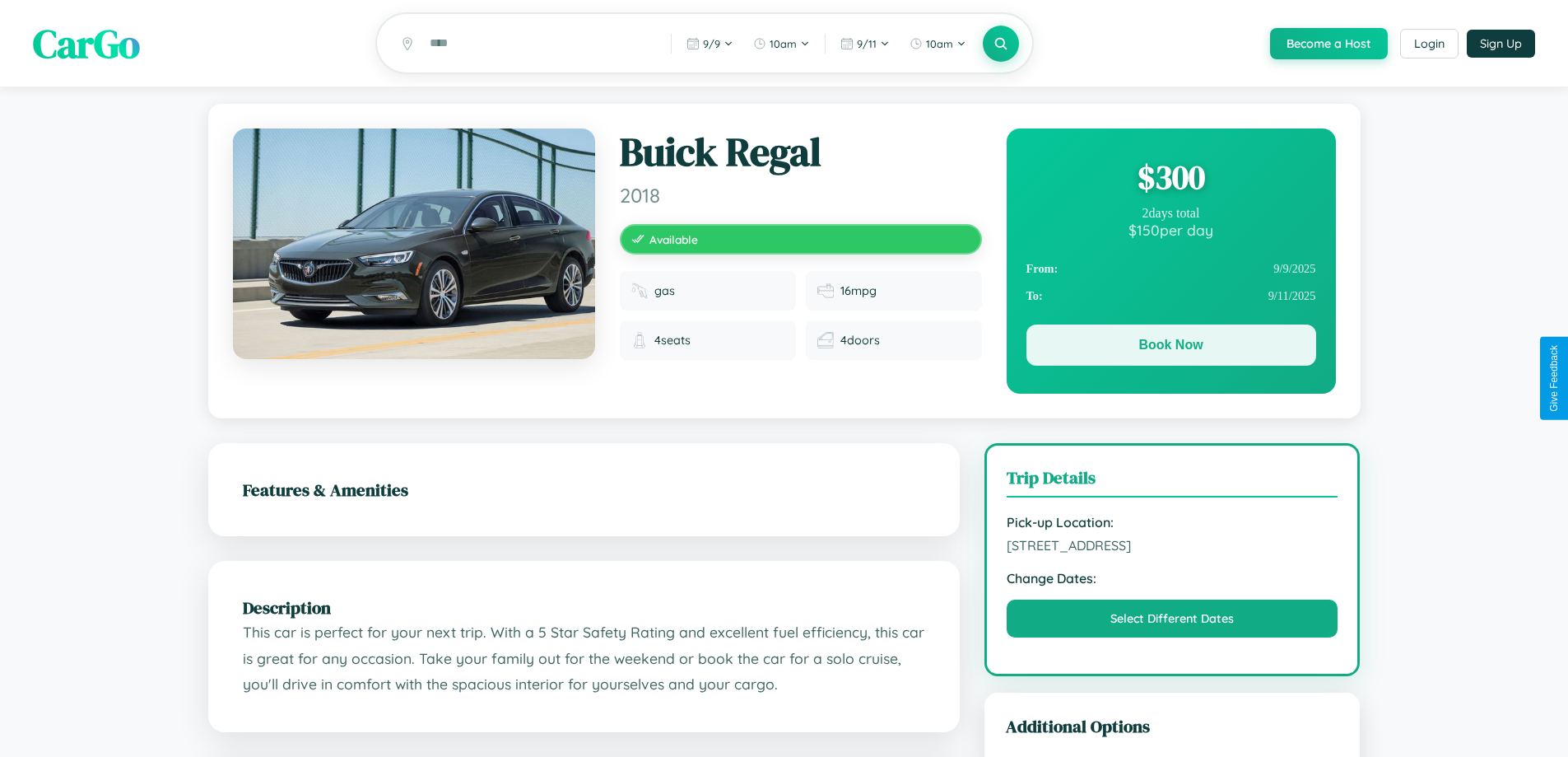
click at [1170, 347] on button "Book Now" at bounding box center [1171, 346] width 290 height 41
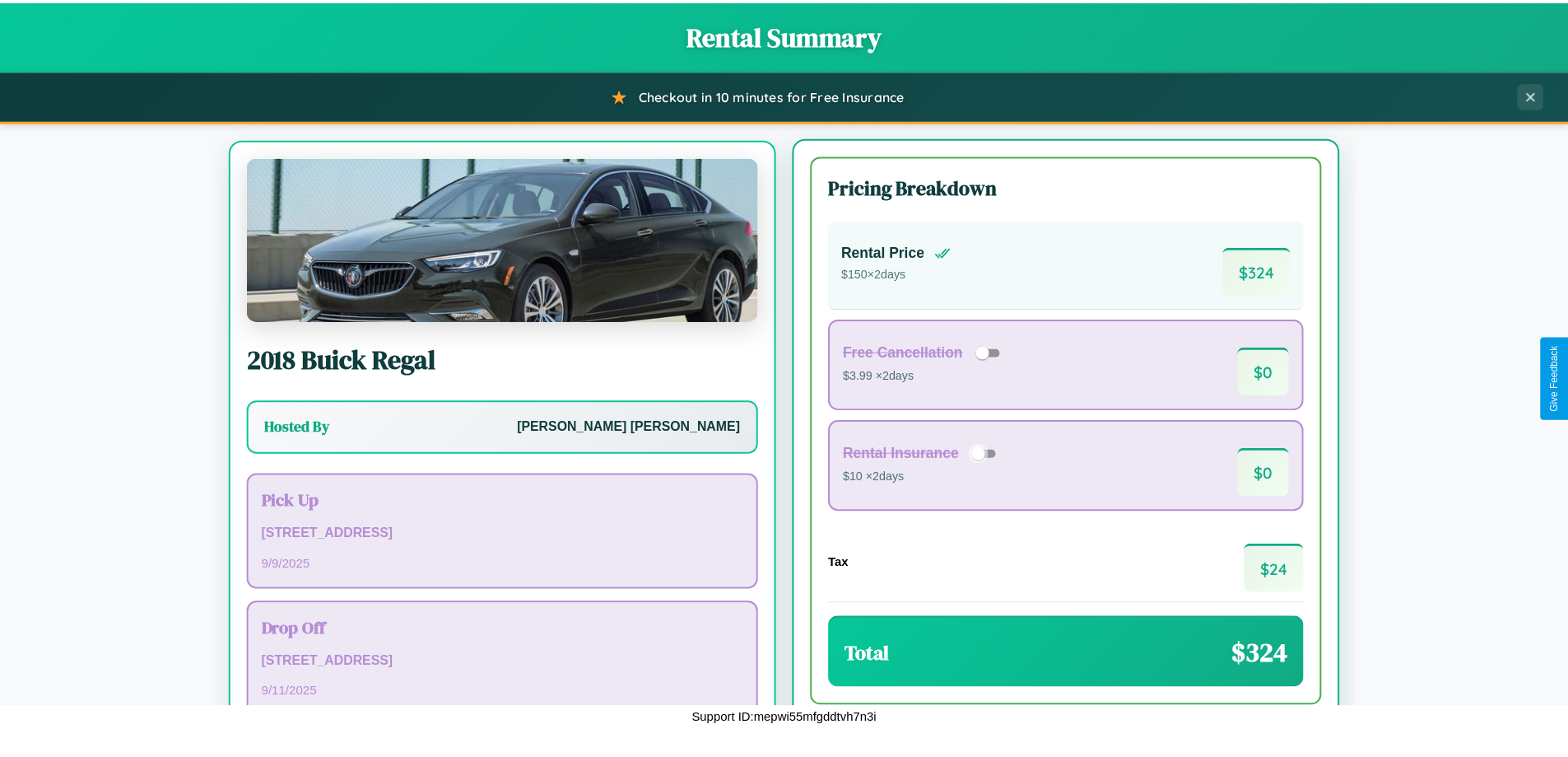
scroll to position [77, 0]
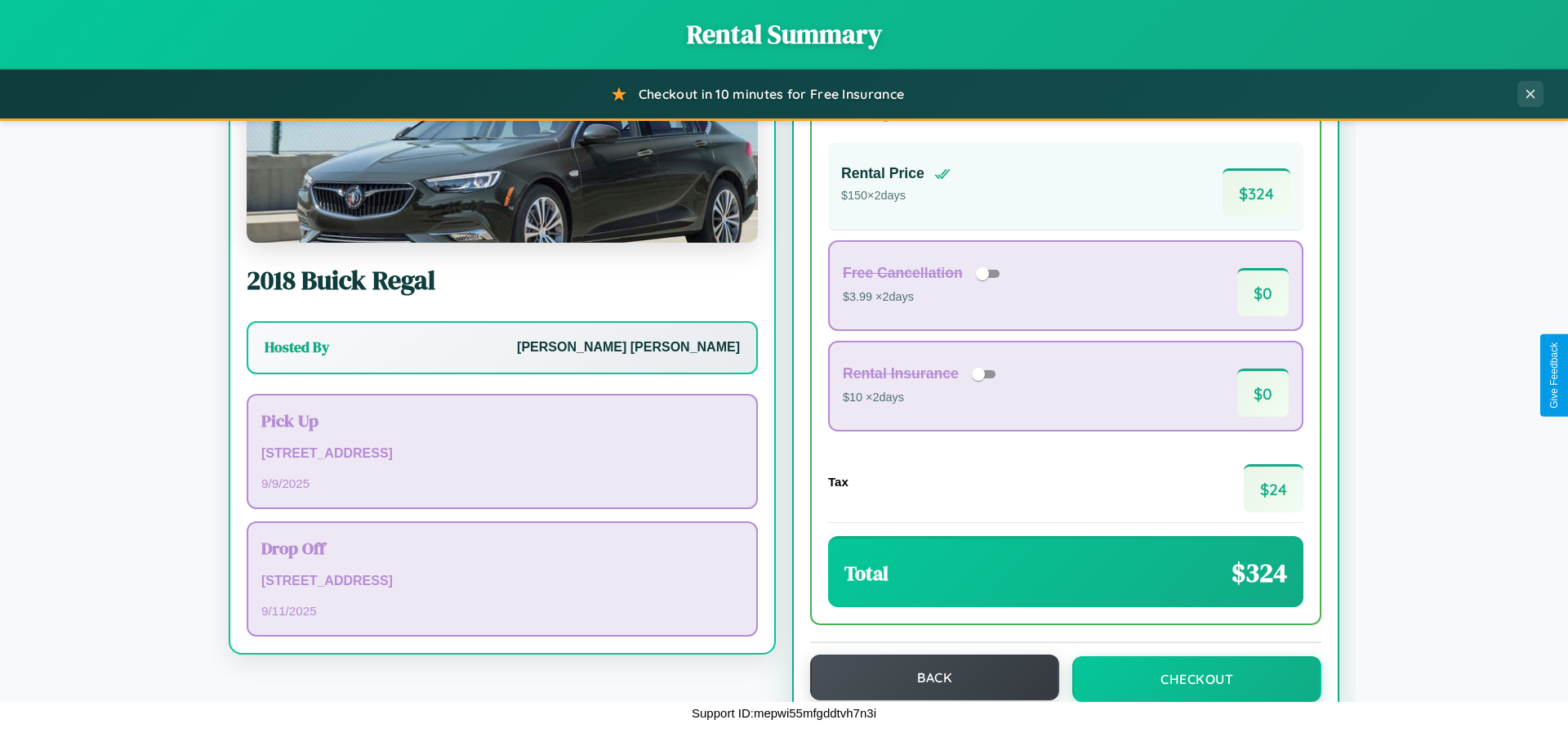
click at [927, 678] on button "Back" at bounding box center [934, 677] width 249 height 46
